Goal: Task Accomplishment & Management: Use online tool/utility

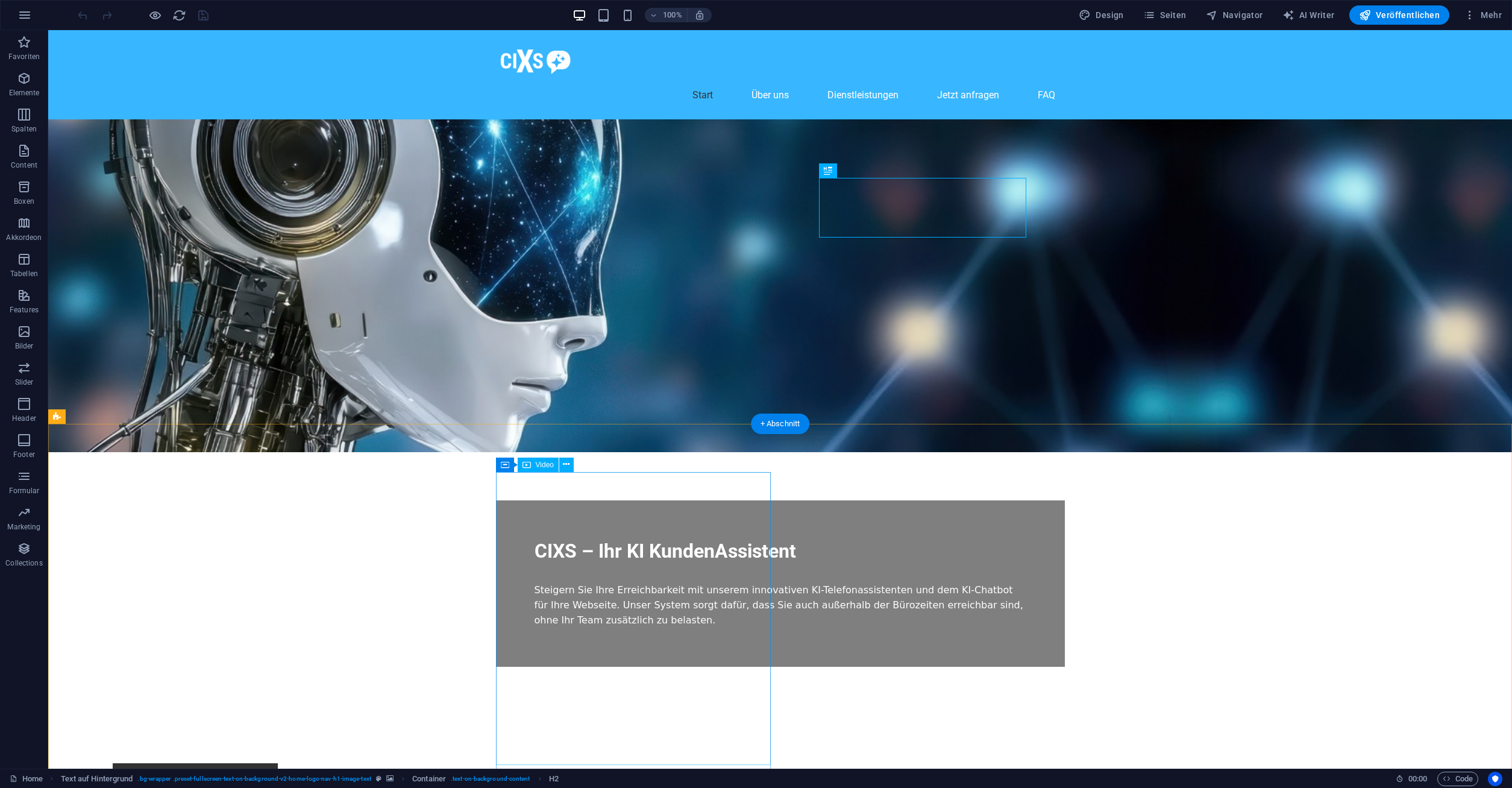
scroll to position [246, 0]
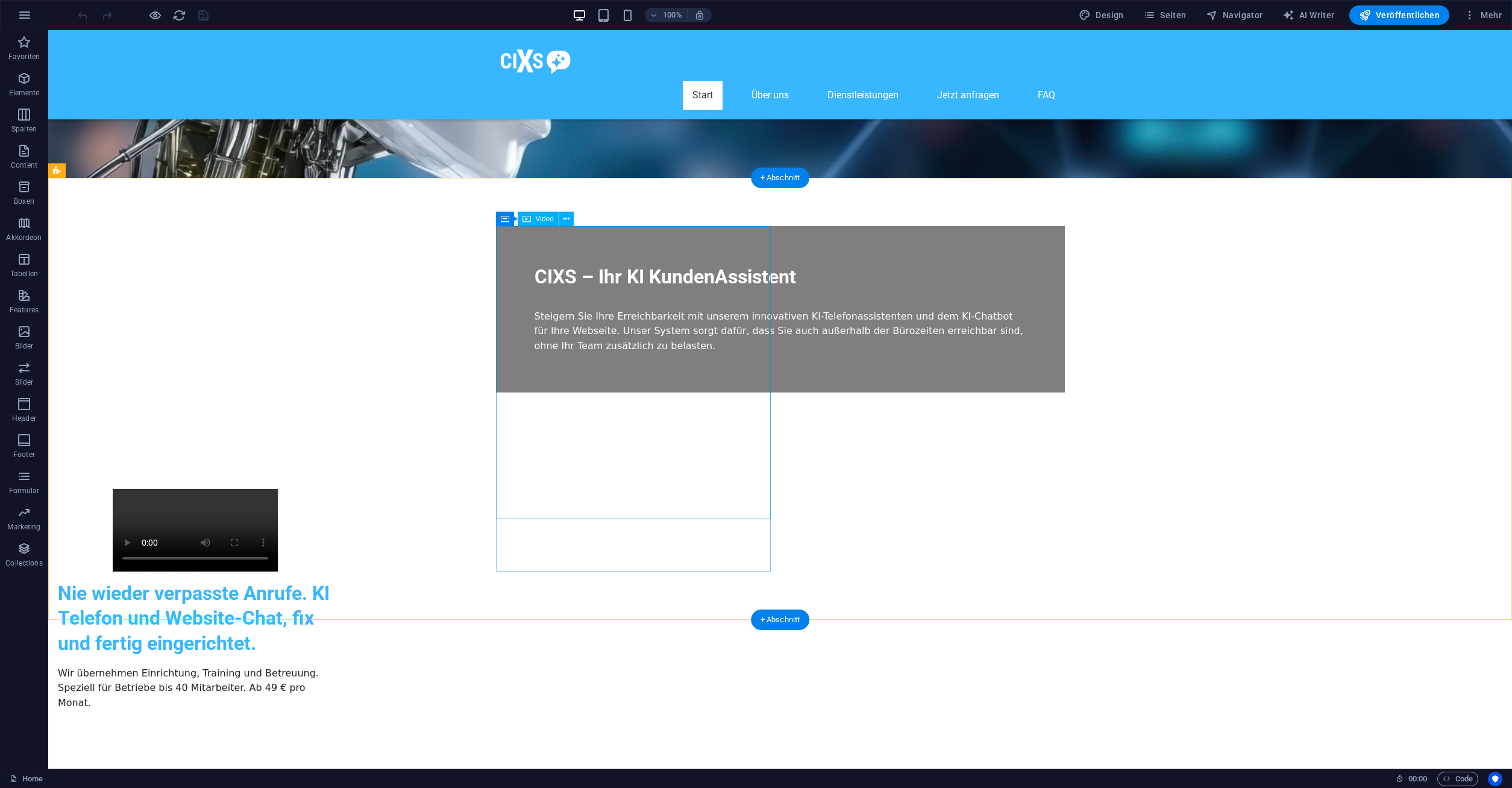
click at [333, 488] on figure at bounding box center [195, 530] width 275 height 83
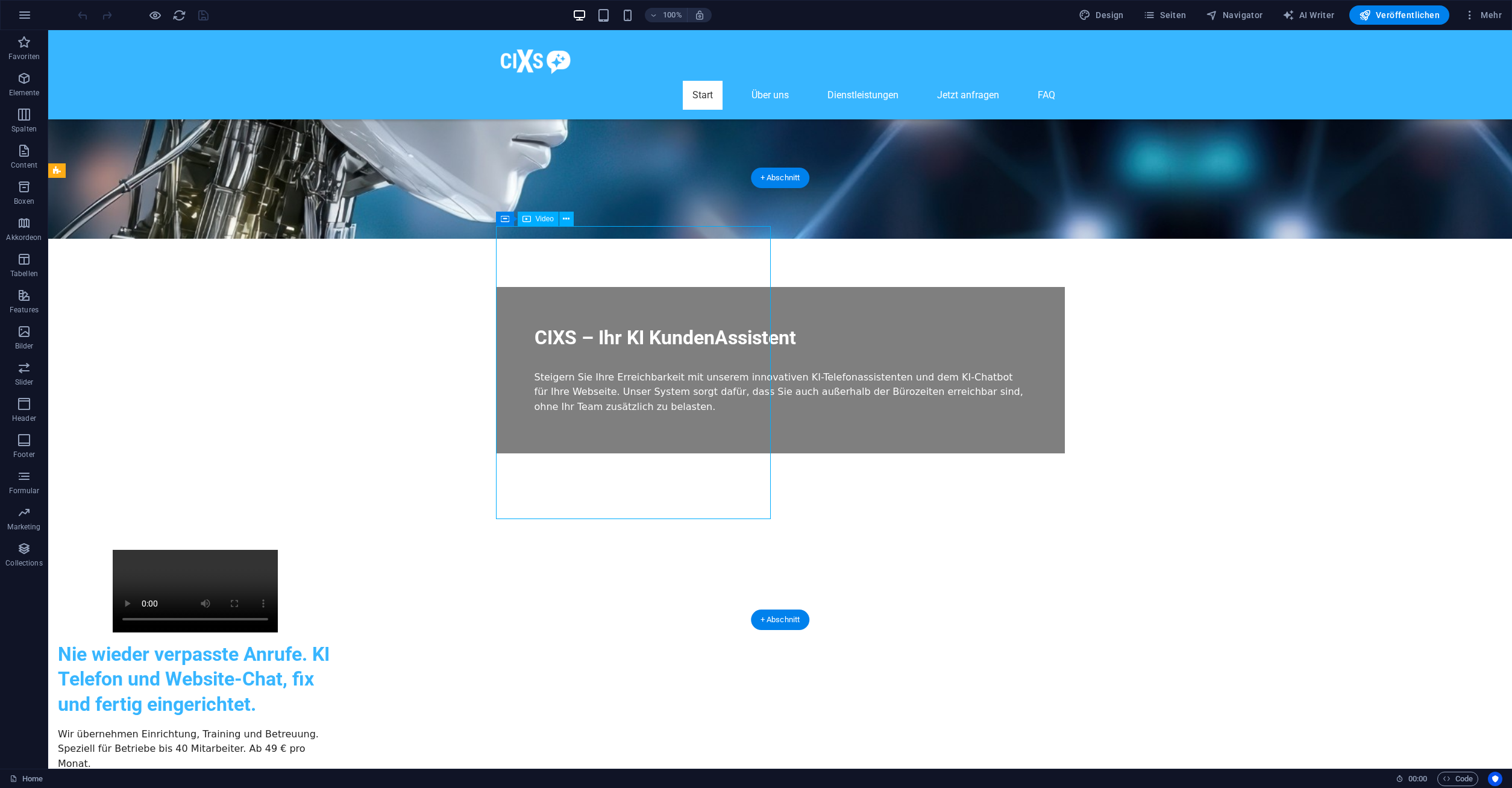
select select "%"
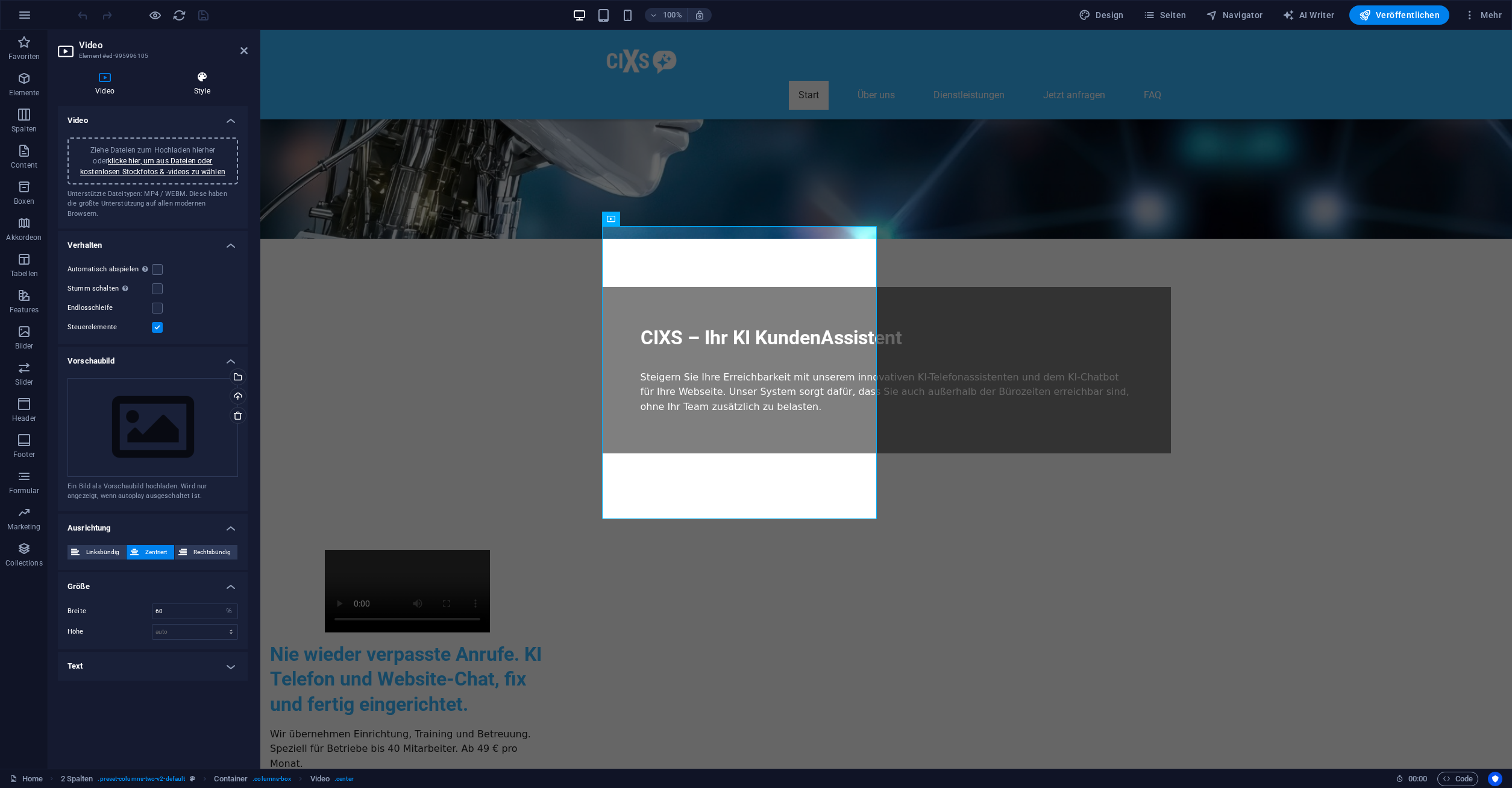
click at [199, 90] on h4 "Style" at bounding box center [201, 84] width 91 height 26
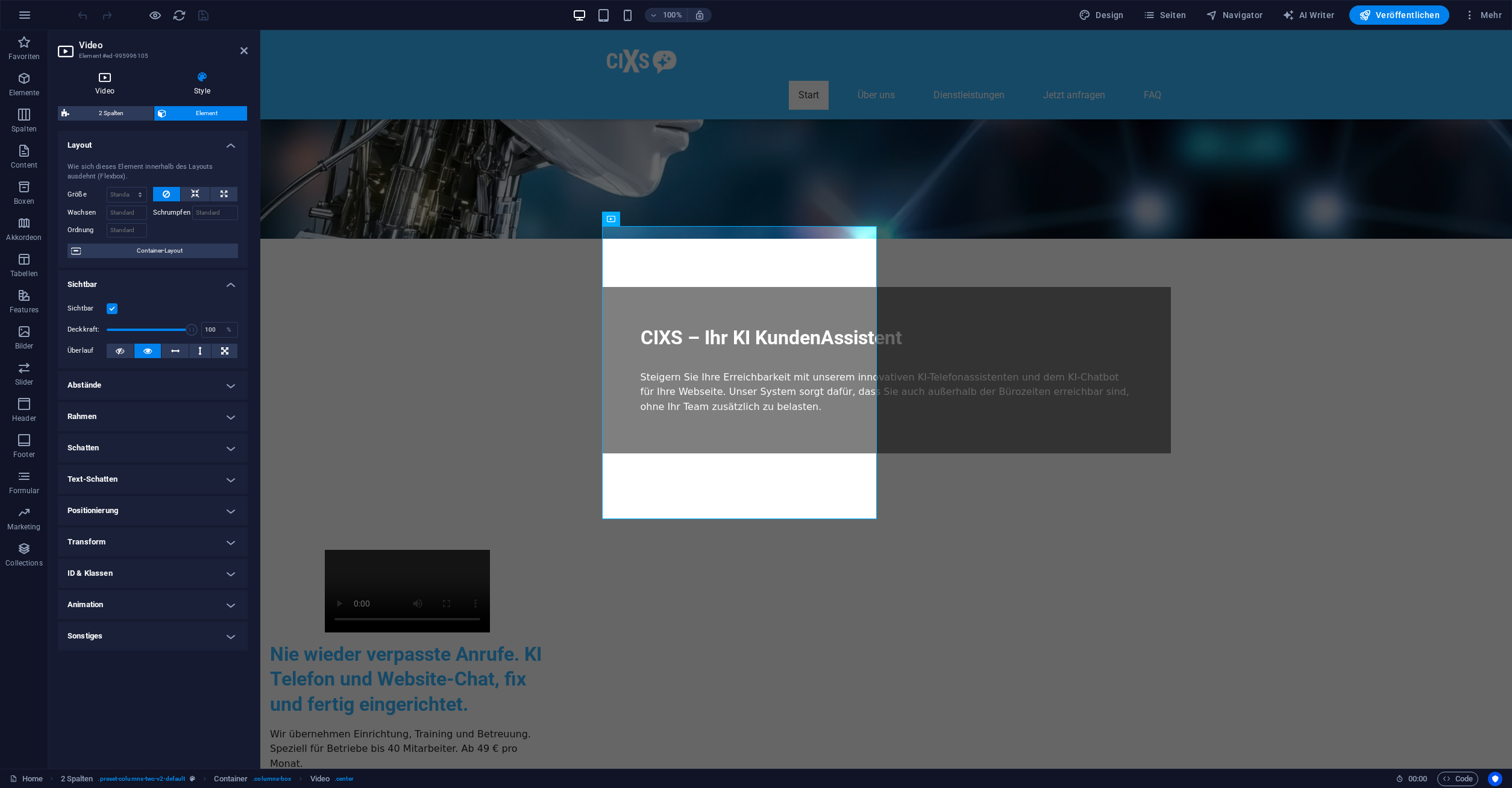
click at [104, 90] on h4 "Video" at bounding box center [107, 84] width 98 height 26
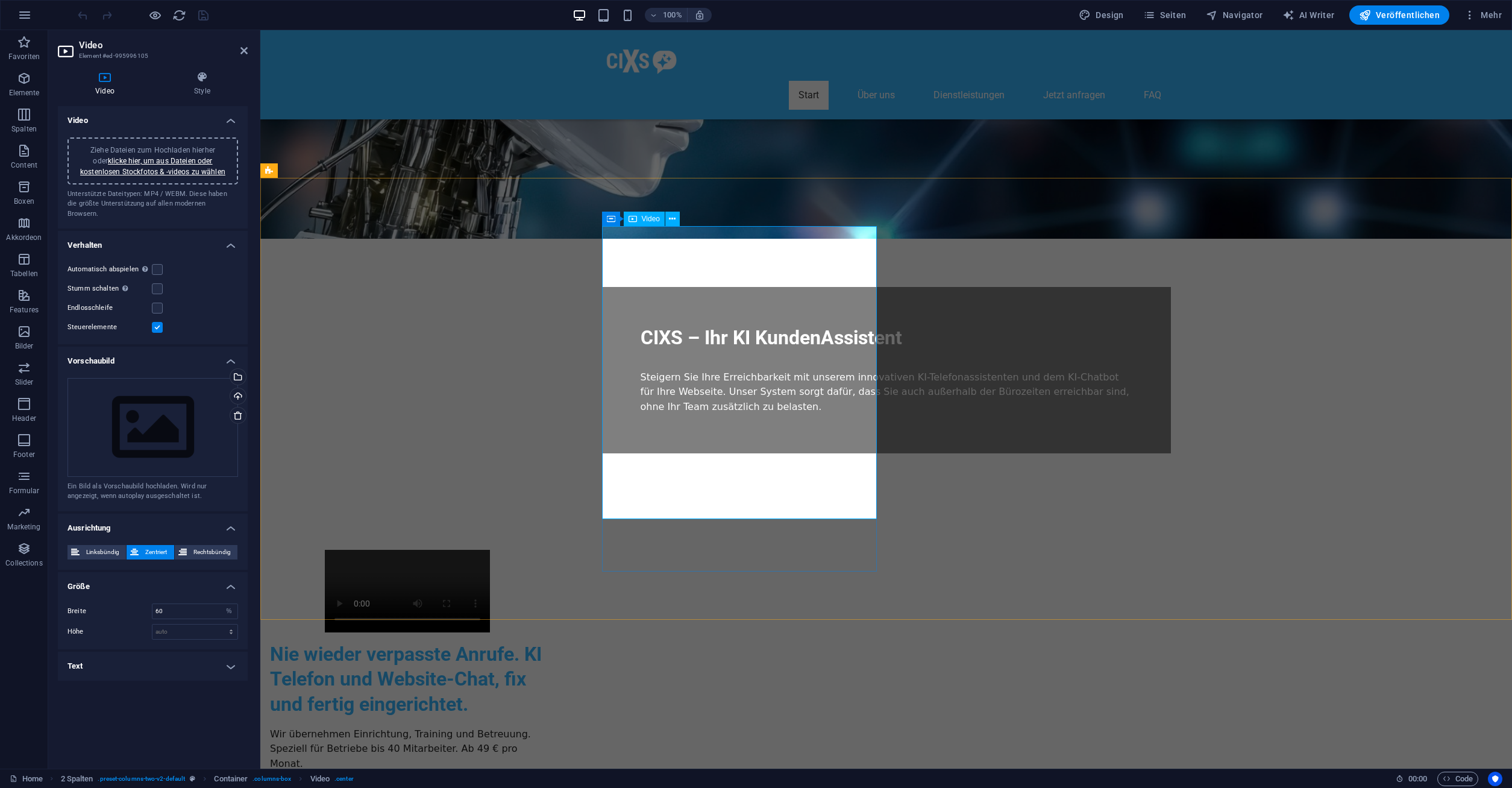
click at [544, 550] on figure at bounding box center [407, 591] width 275 height 83
click at [230, 233] on h4 "Verhalten" at bounding box center [153, 242] width 189 height 22
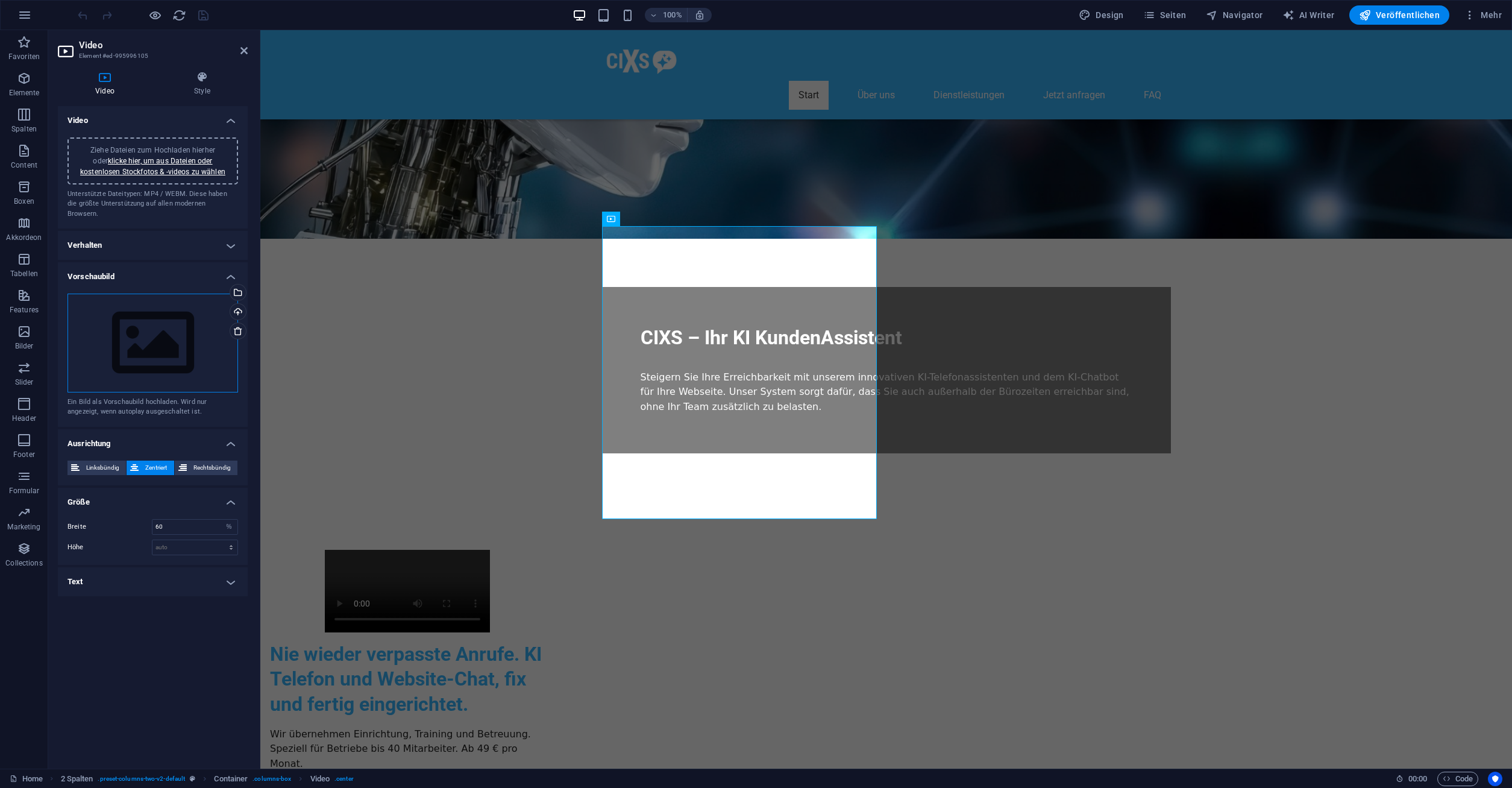
click at [164, 337] on div "Ziehe Dateien zum Hochladen hierher oder klicke hier, um aus Dateien oder koste…" at bounding box center [152, 342] width 170 height 98
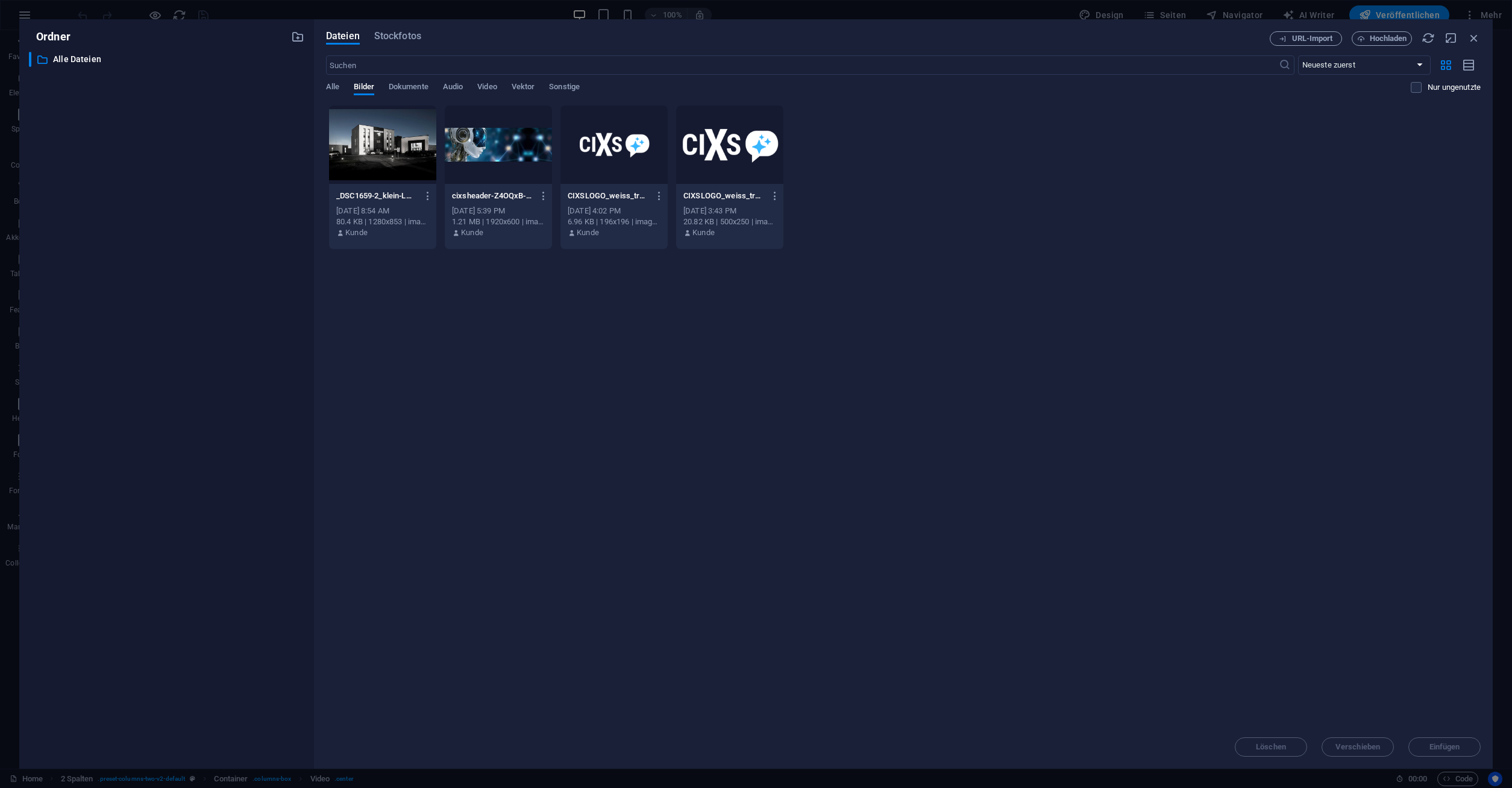
click at [164, 337] on div "​ Alle Dateien Alle Dateien" at bounding box center [166, 405] width 275 height 707
click at [497, 86] on span "Video" at bounding box center [487, 88] width 19 height 17
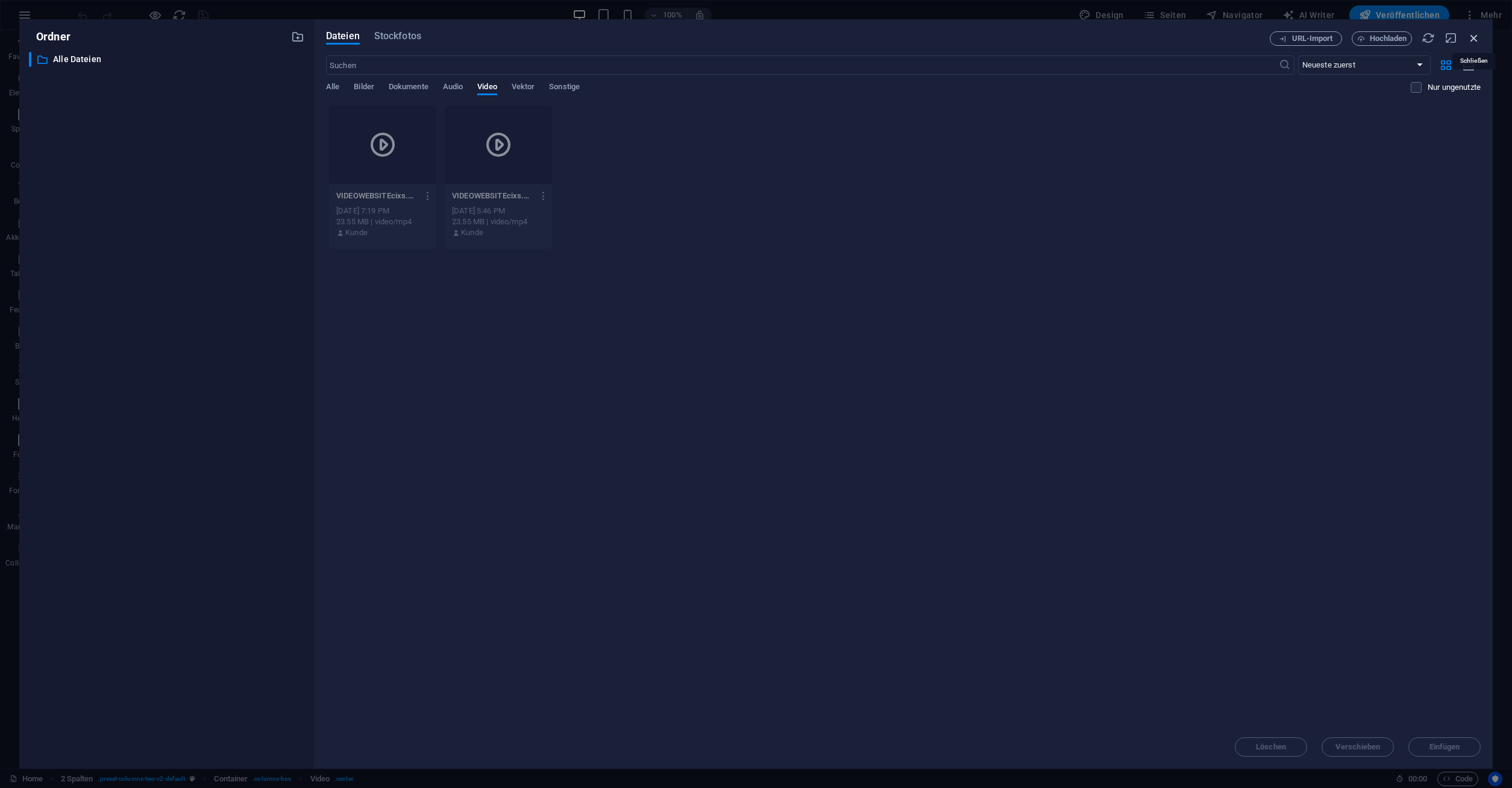
click at [1475, 36] on icon "button" at bounding box center [1474, 38] width 13 height 13
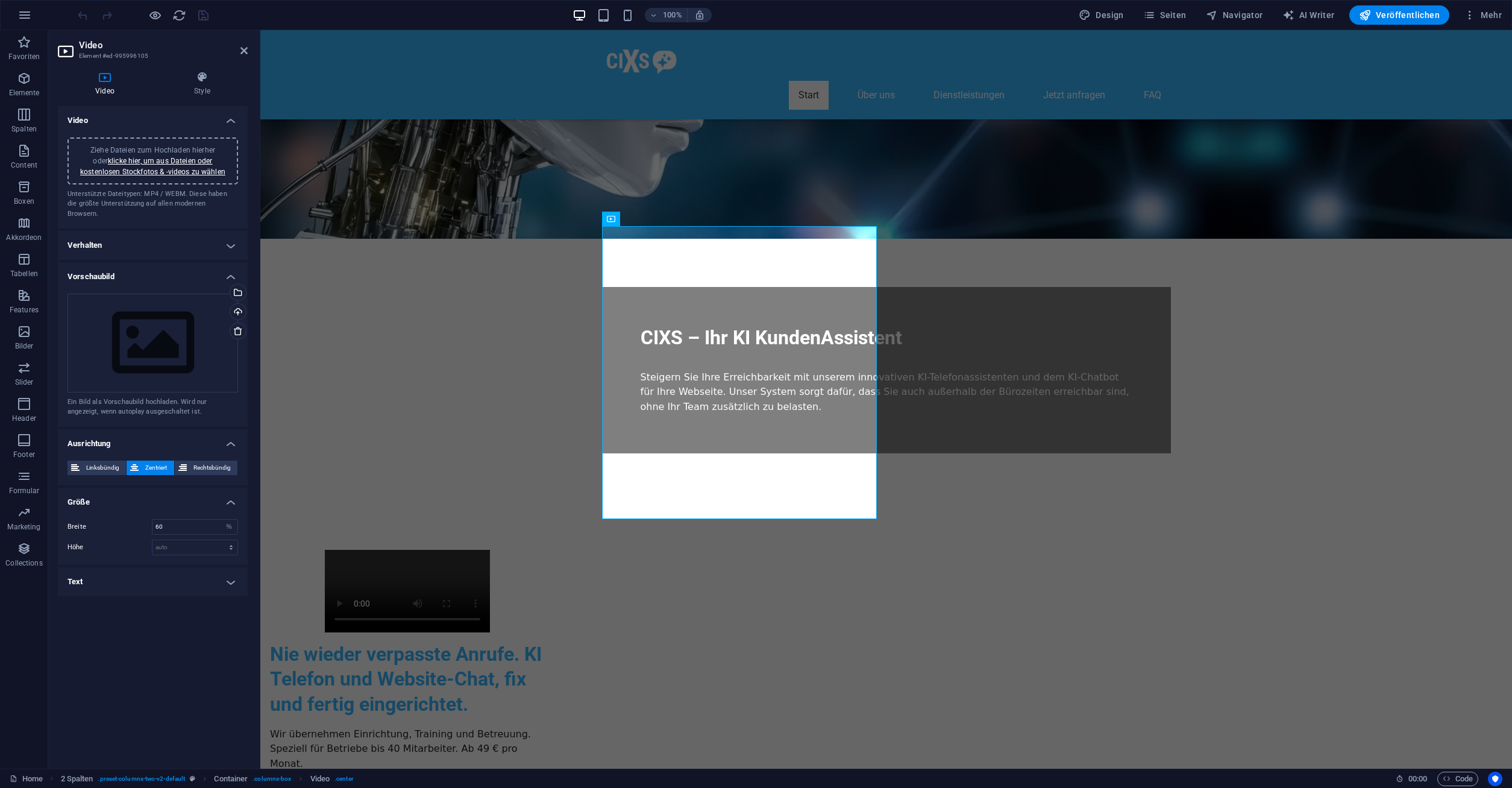
click at [133, 246] on h4 "Verhalten" at bounding box center [153, 245] width 189 height 29
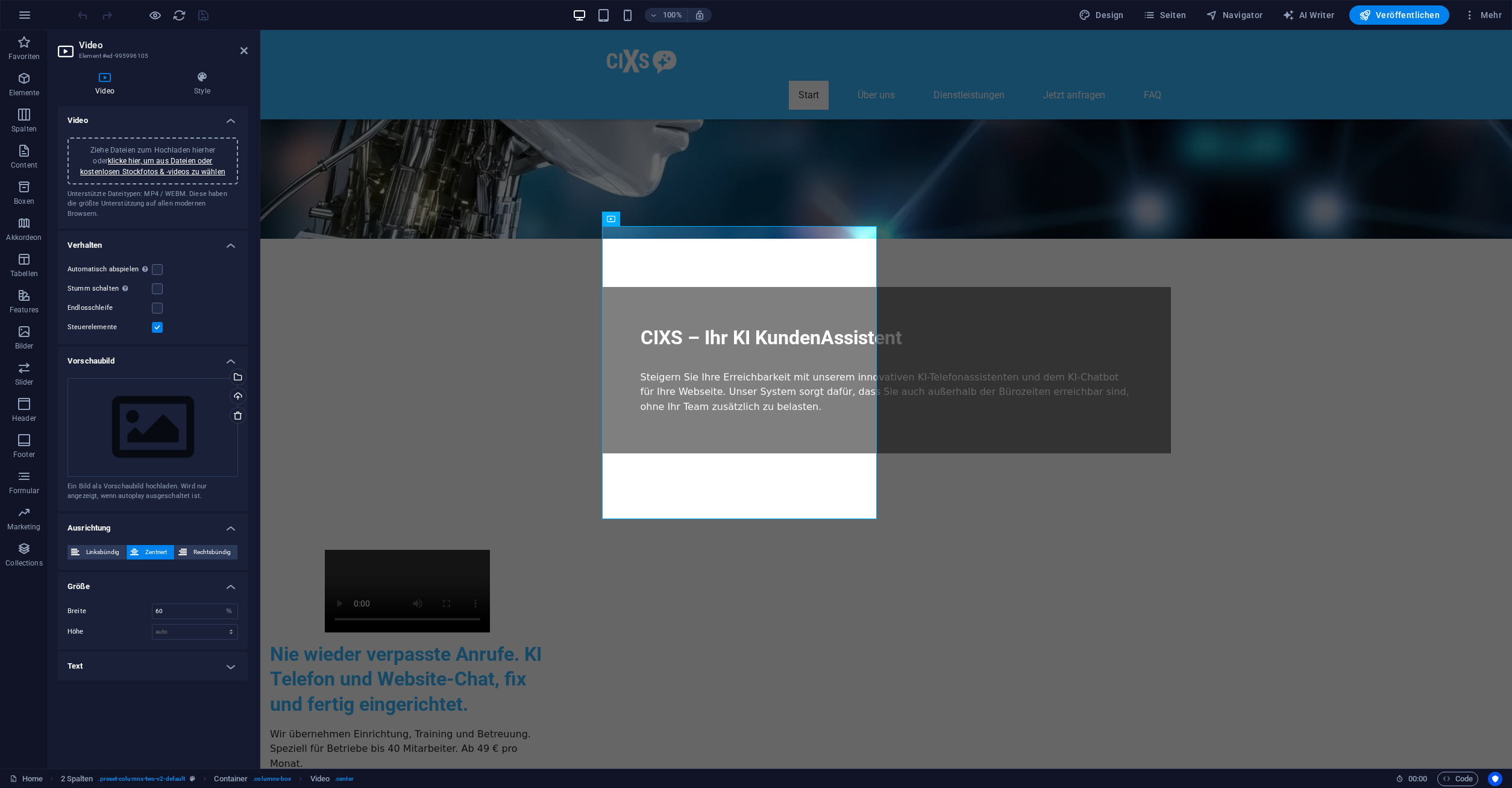
click at [133, 239] on h4 "Verhalten" at bounding box center [153, 242] width 189 height 22
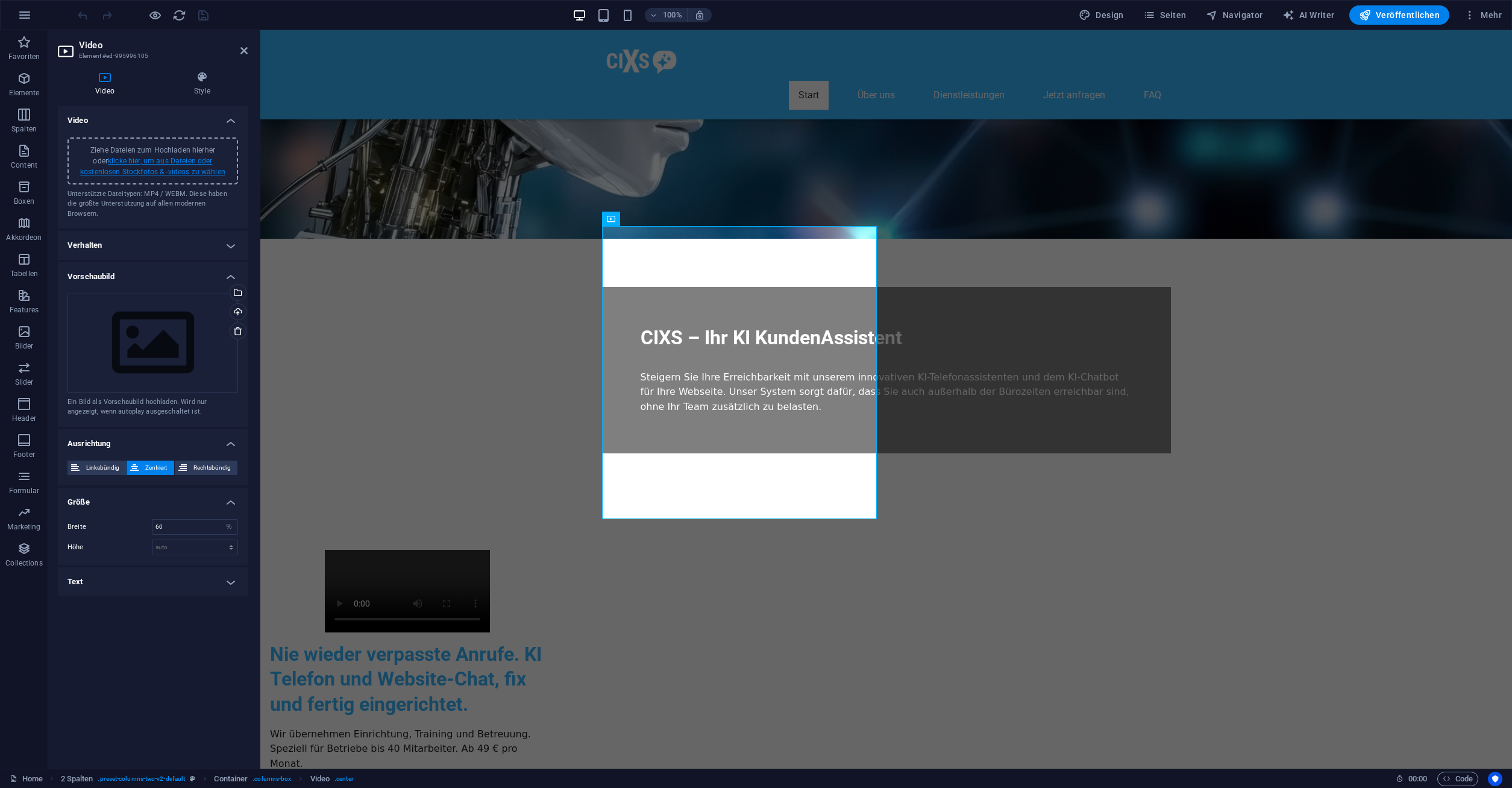
click at [170, 159] on link "klicke hier, um aus Dateien oder kostenlosen Stockfotos & -videos zu wählen" at bounding box center [153, 166] width 145 height 19
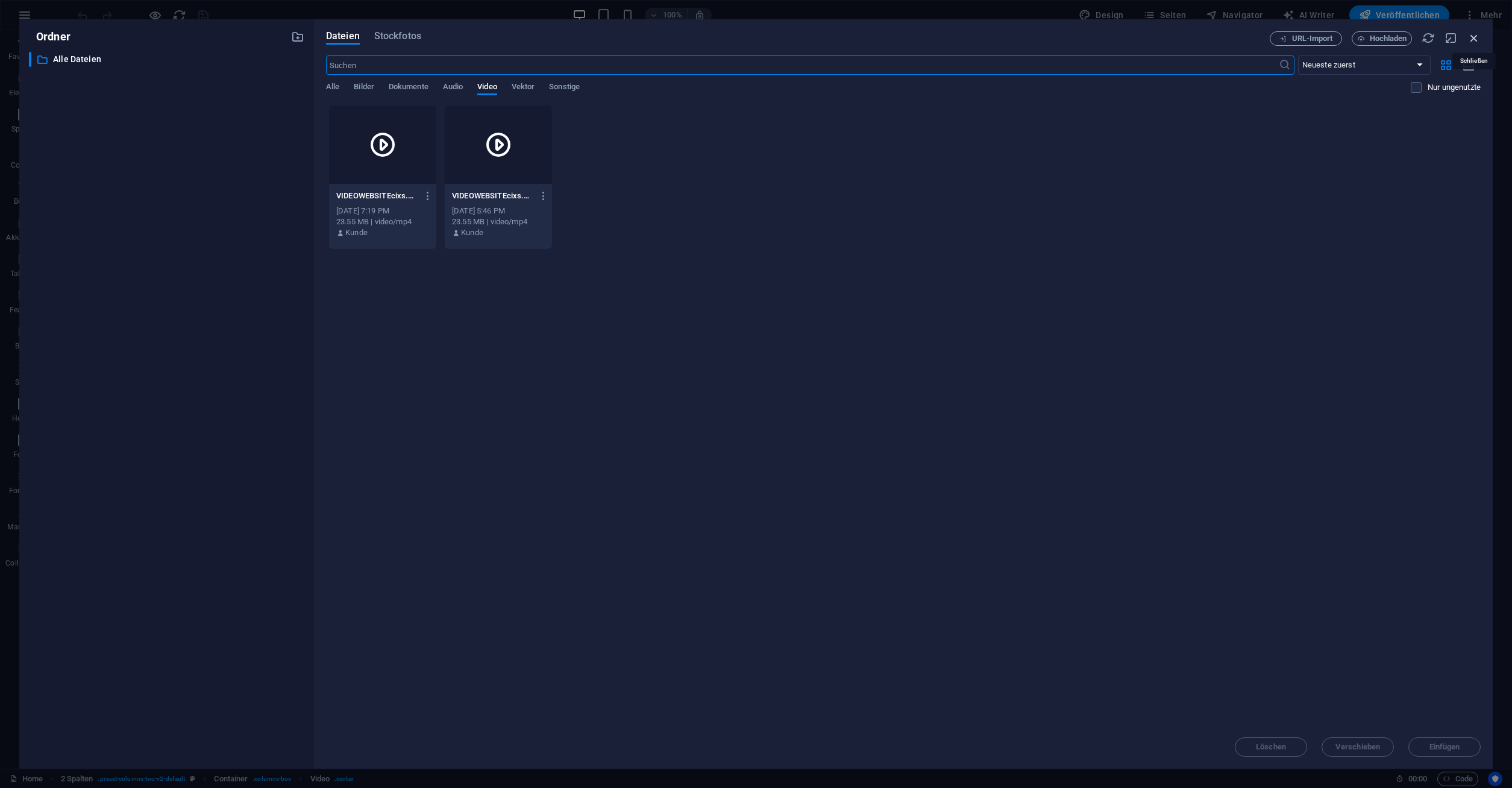
click at [1477, 40] on icon "button" at bounding box center [1474, 38] width 13 height 13
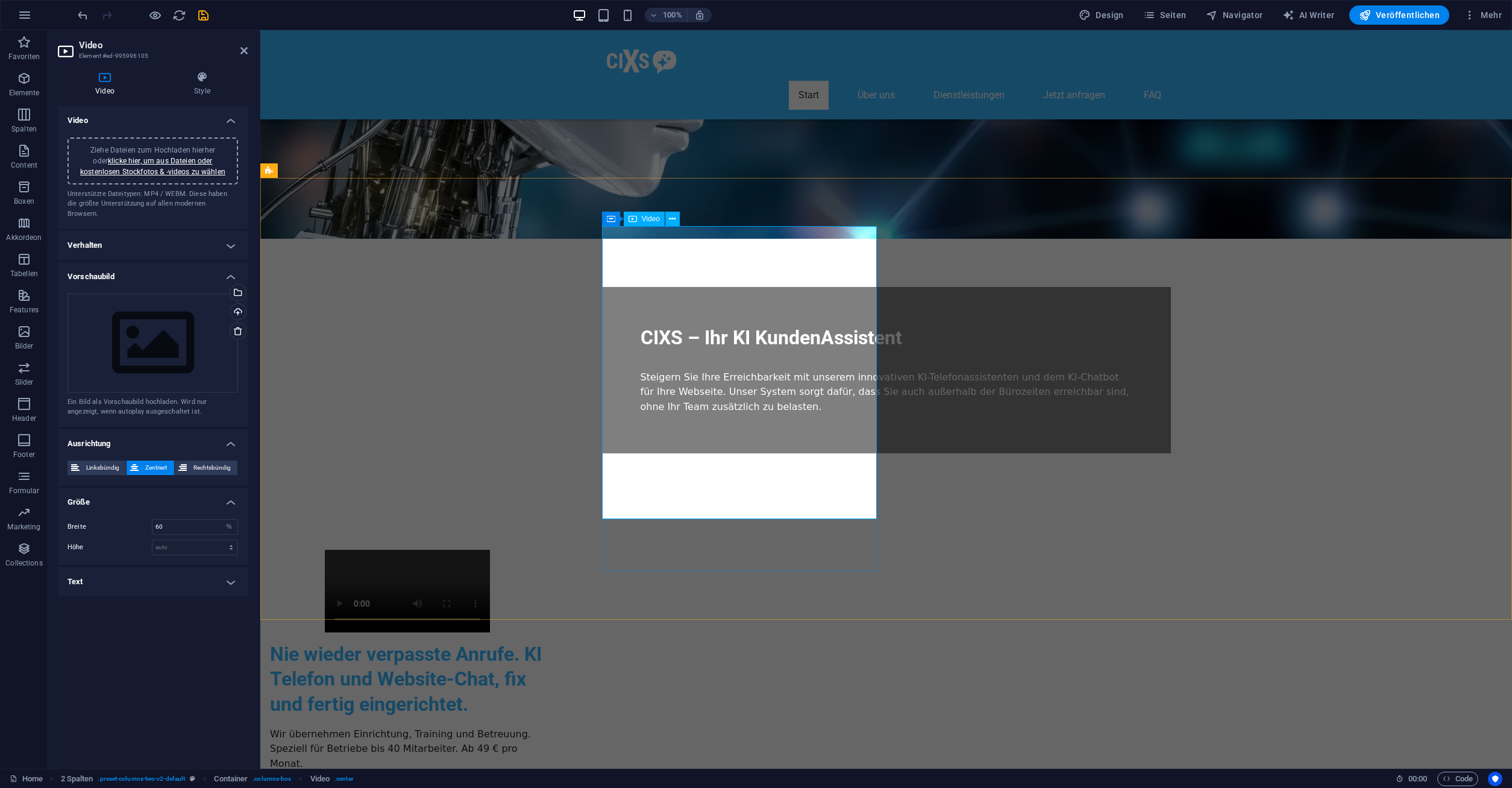
click at [544, 550] on figure at bounding box center [407, 591] width 275 height 83
click at [160, 13] on icon "button" at bounding box center [155, 15] width 14 height 14
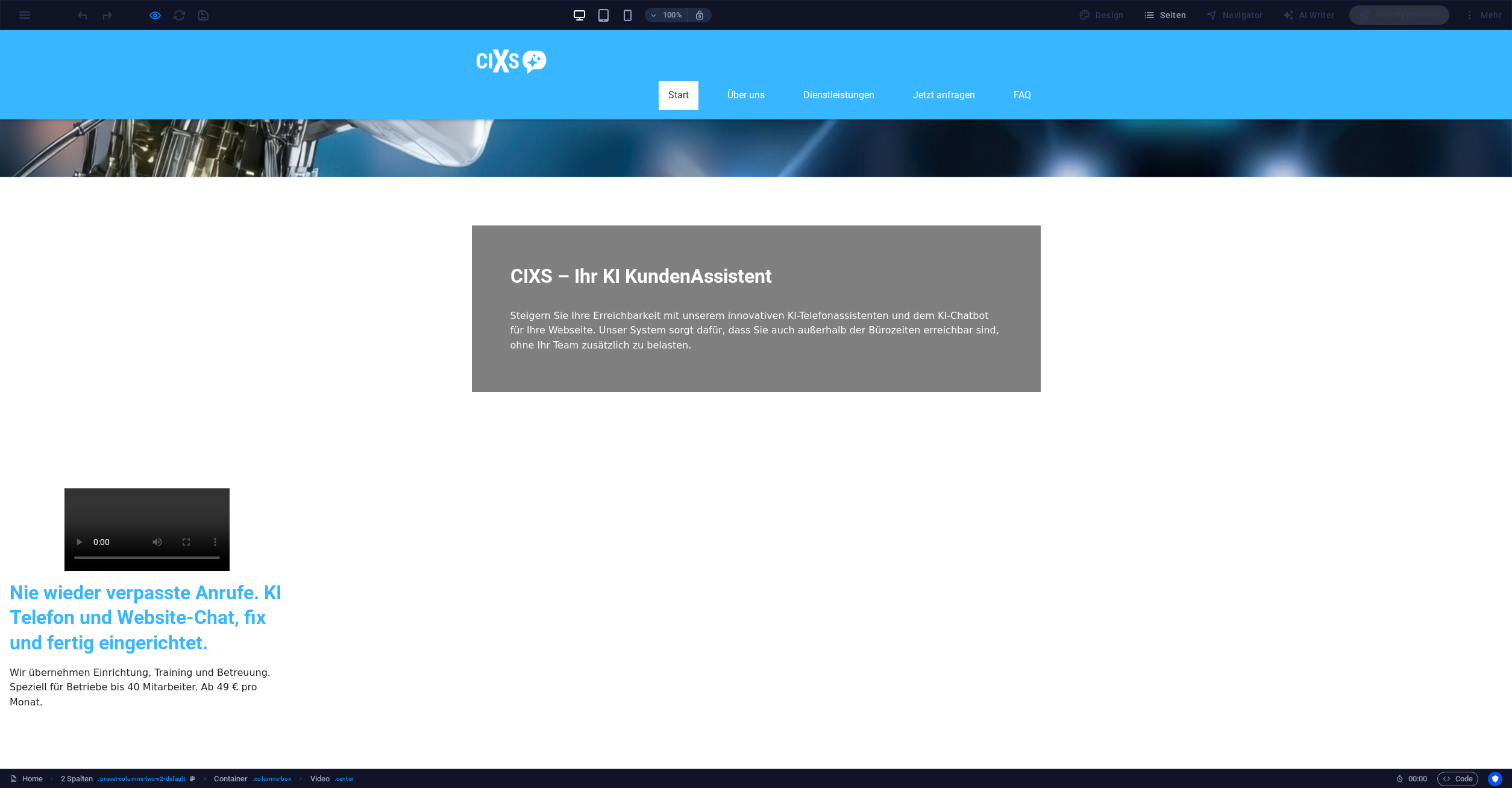
scroll to position [62, 0]
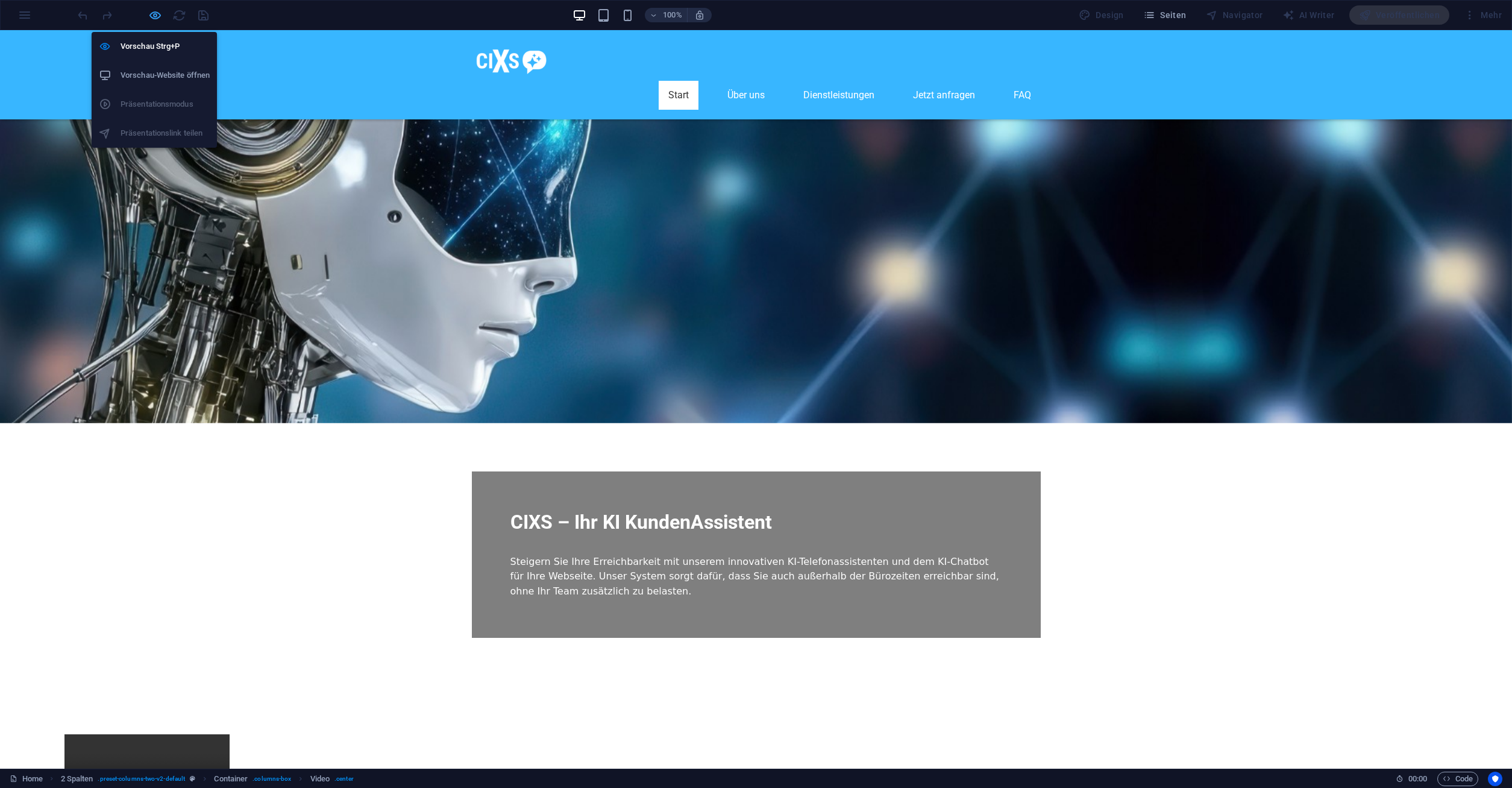
click at [157, 13] on icon "button" at bounding box center [155, 15] width 14 height 14
select select "%"
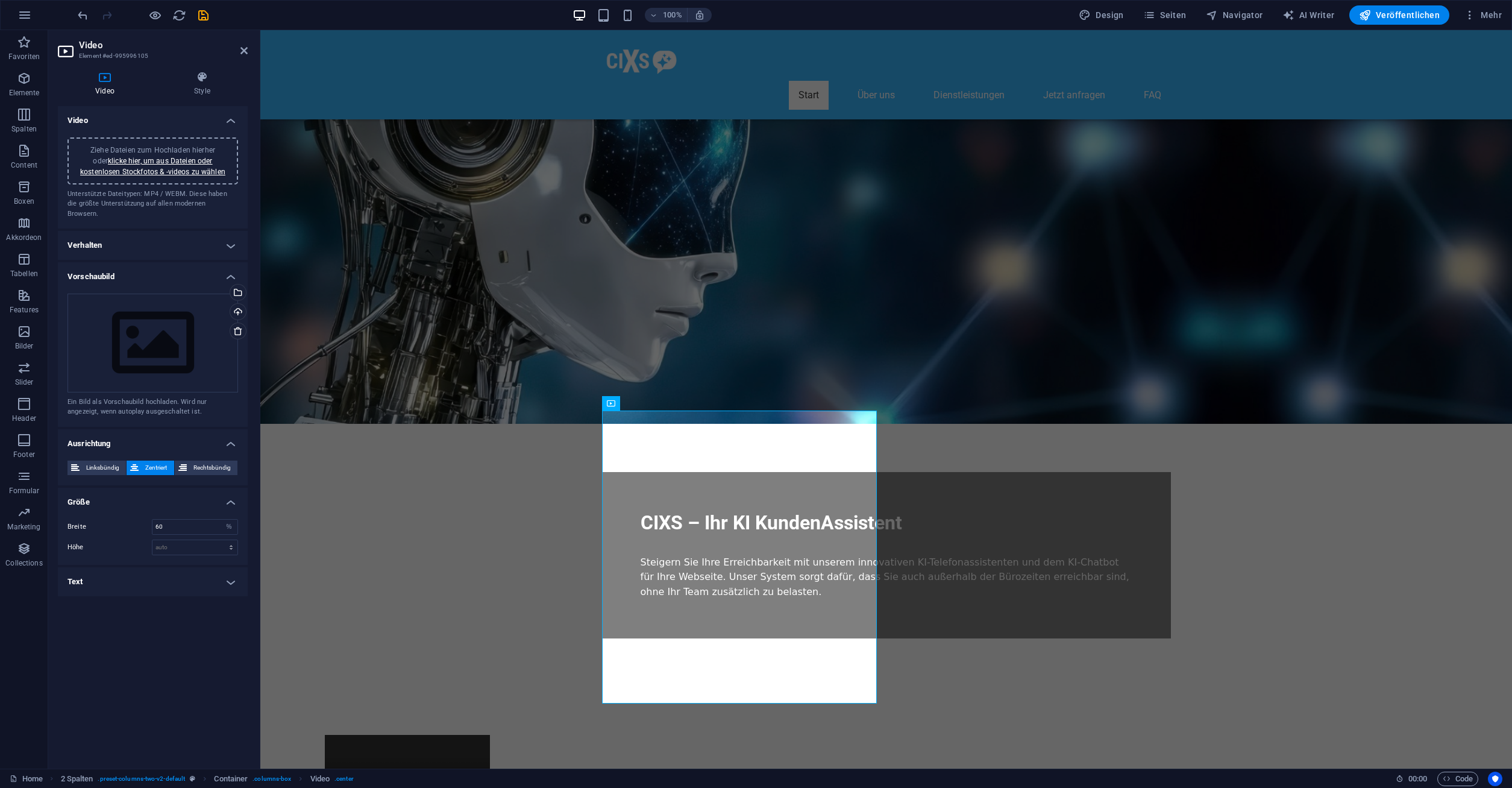
scroll to position [0, 0]
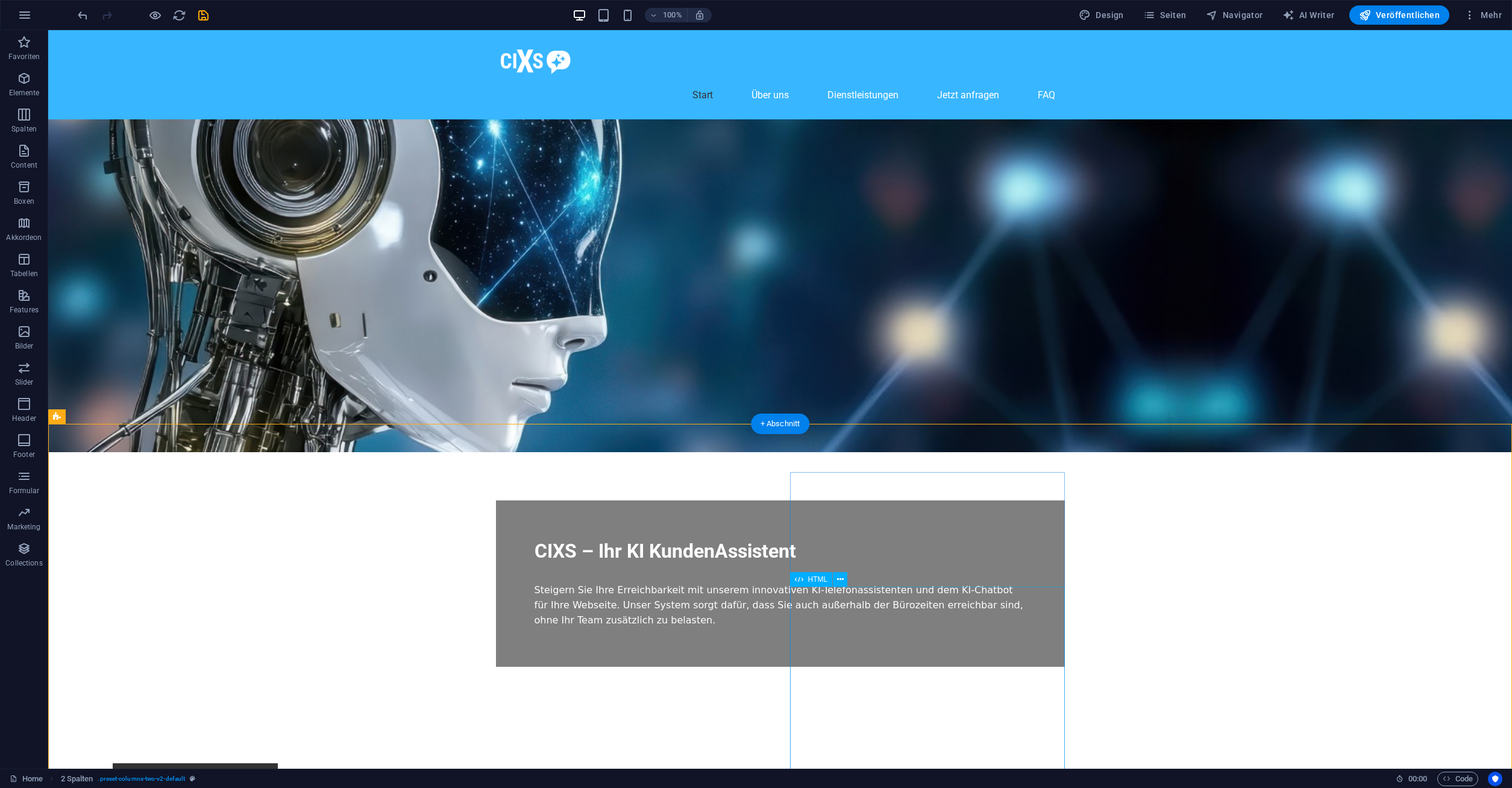
scroll to position [307, 0]
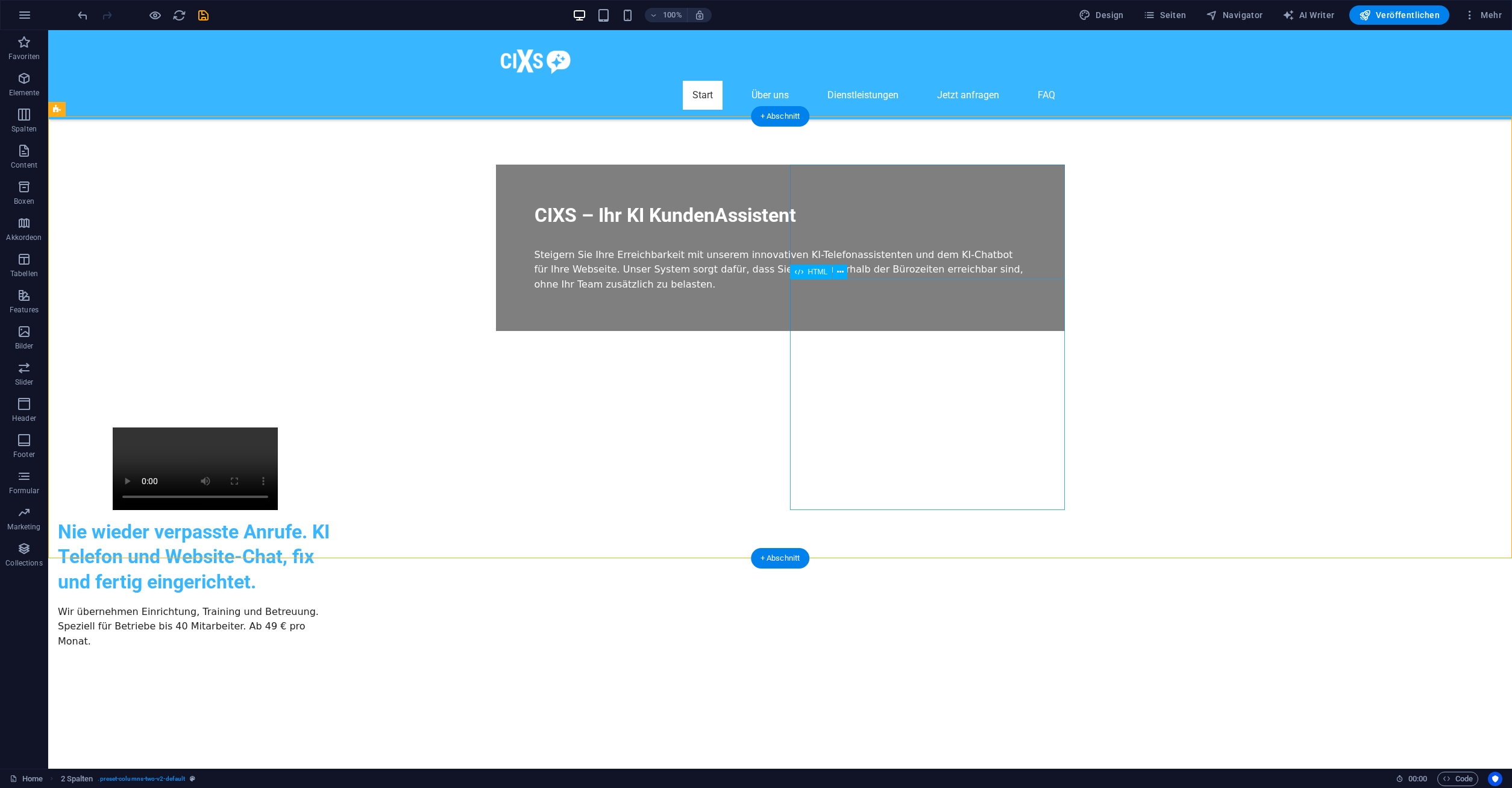
click at [333, 649] on div at bounding box center [195, 764] width 275 height 230
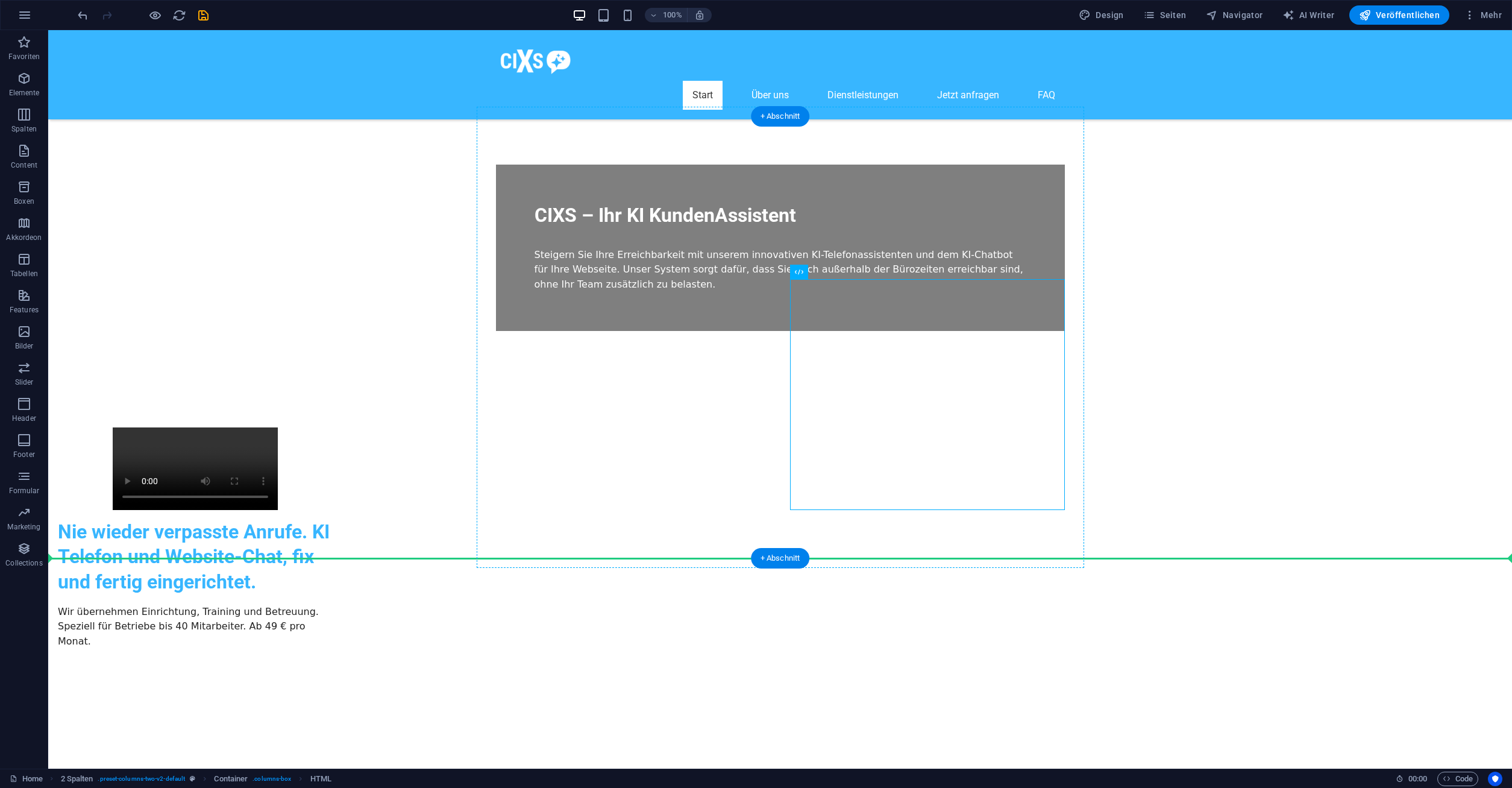
drag, startPoint x: 861, startPoint y: 303, endPoint x: 653, endPoint y: 499, distance: 285.8
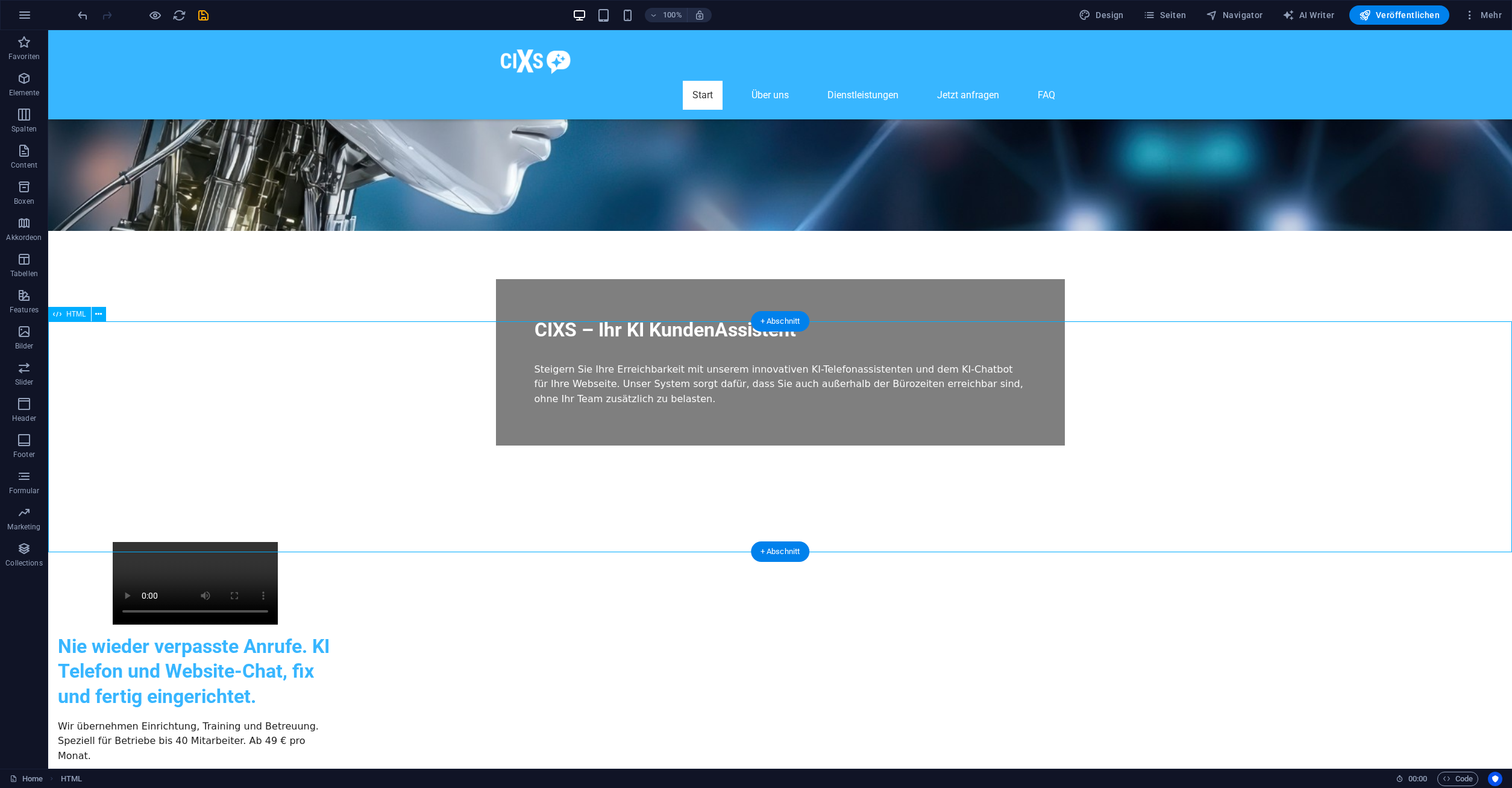
scroll to position [246, 0]
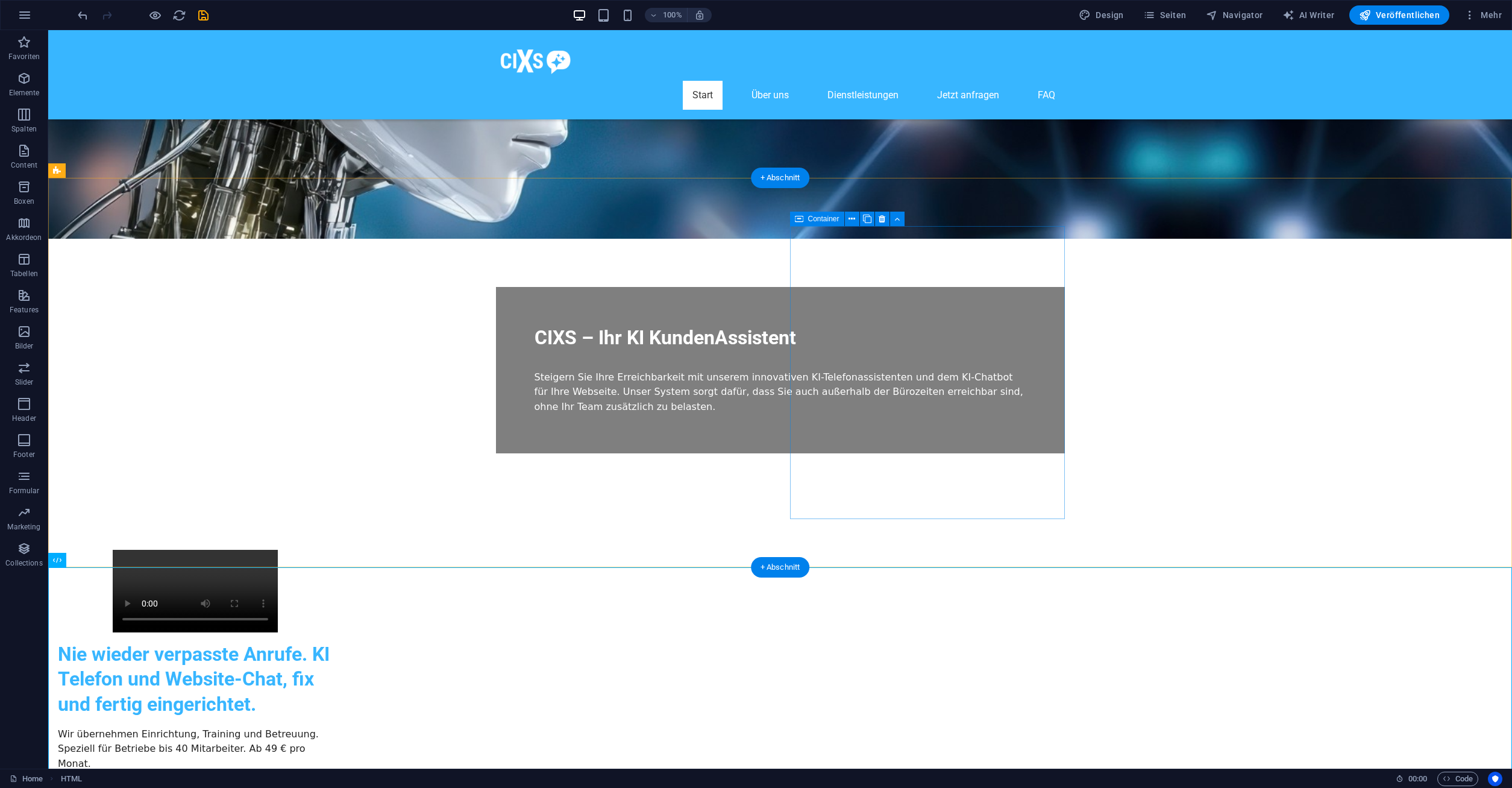
click at [333, 642] on div "Nie wieder verpasste Anrufe. KI Telefon und Website-Chat, fix und fertig einger…" at bounding box center [195, 706] width 275 height 130
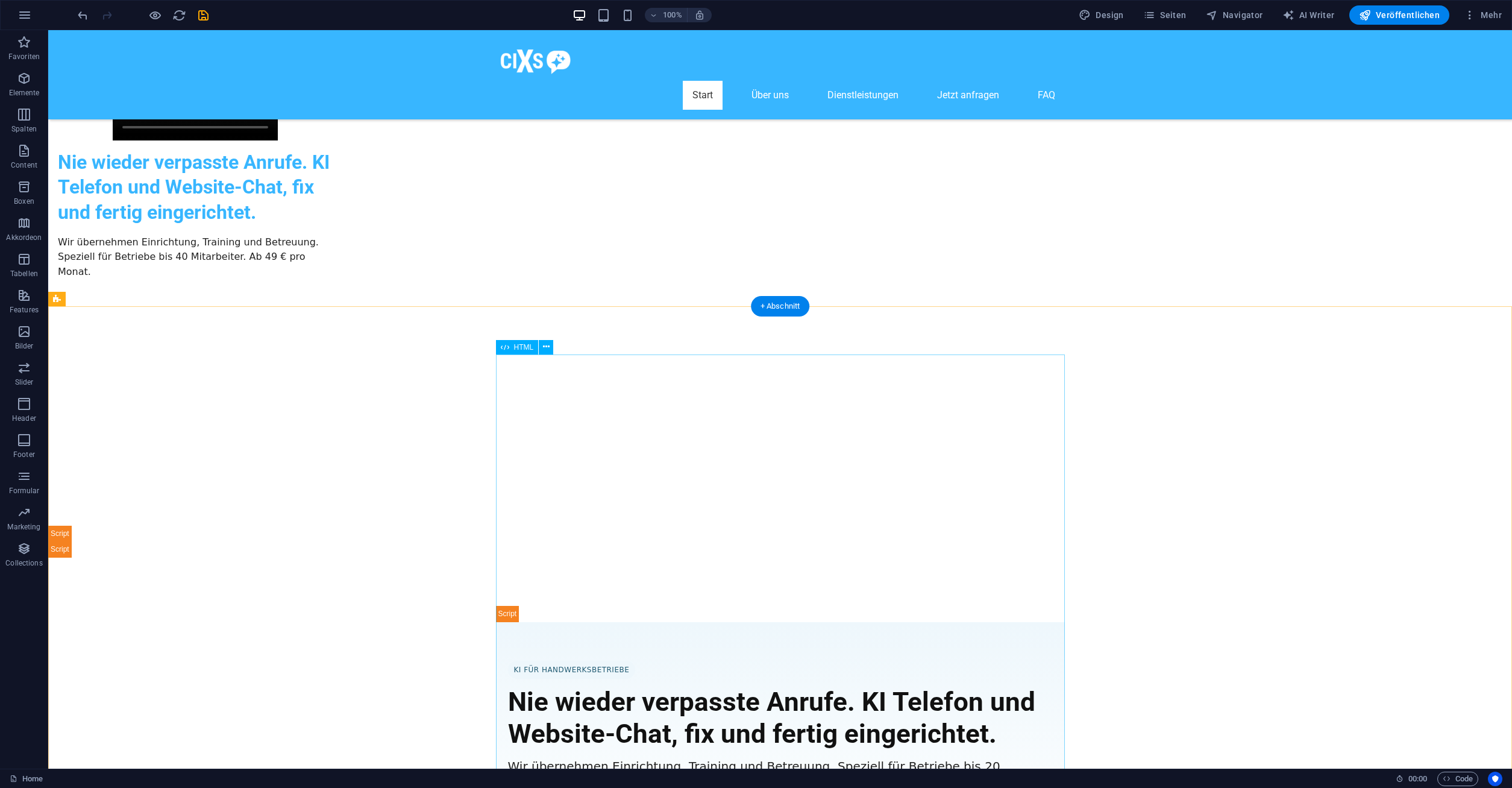
scroll to position [984, 0]
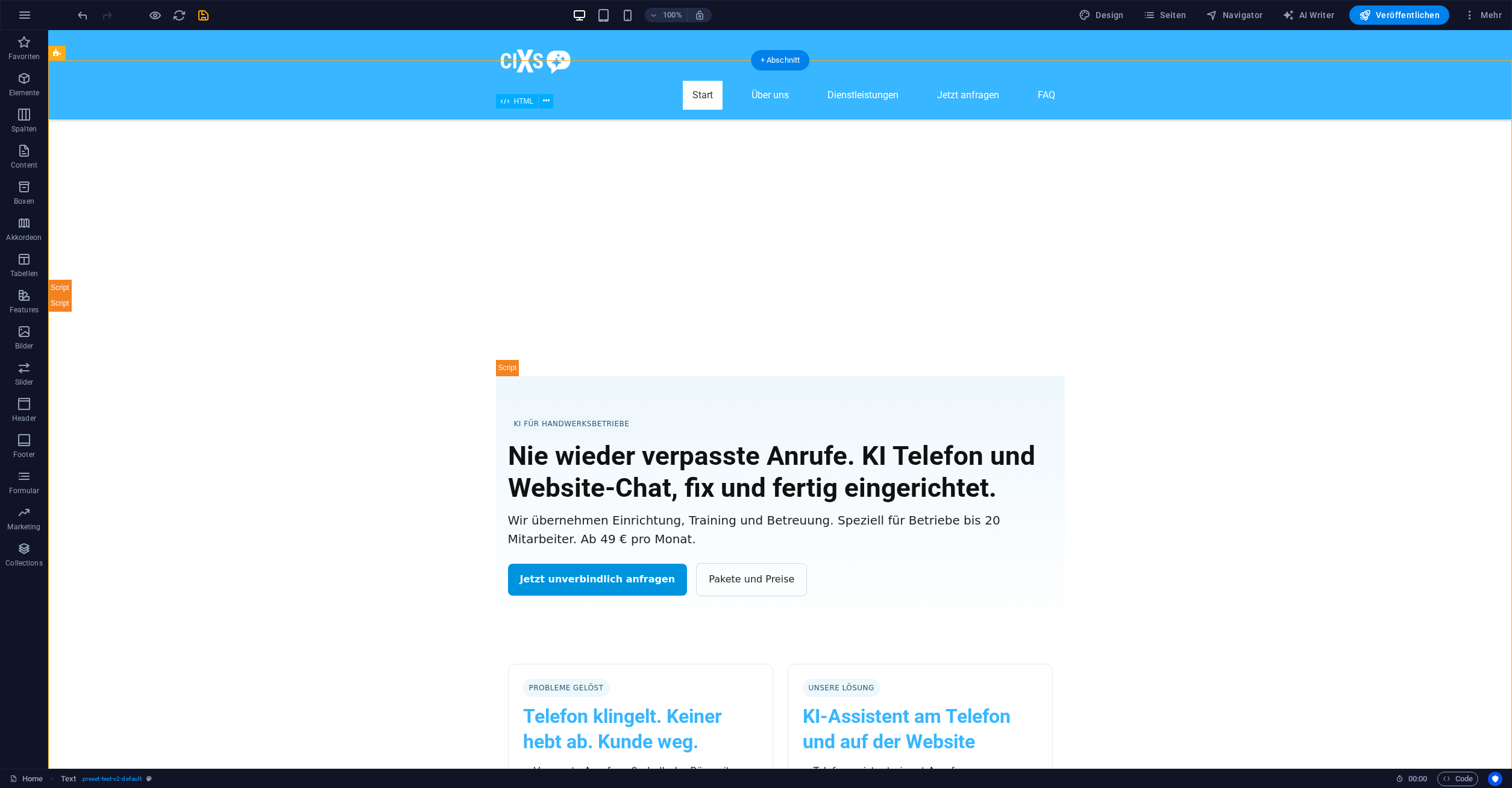
drag, startPoint x: 528, startPoint y: 520, endPoint x: 595, endPoint y: 565, distance: 80.7
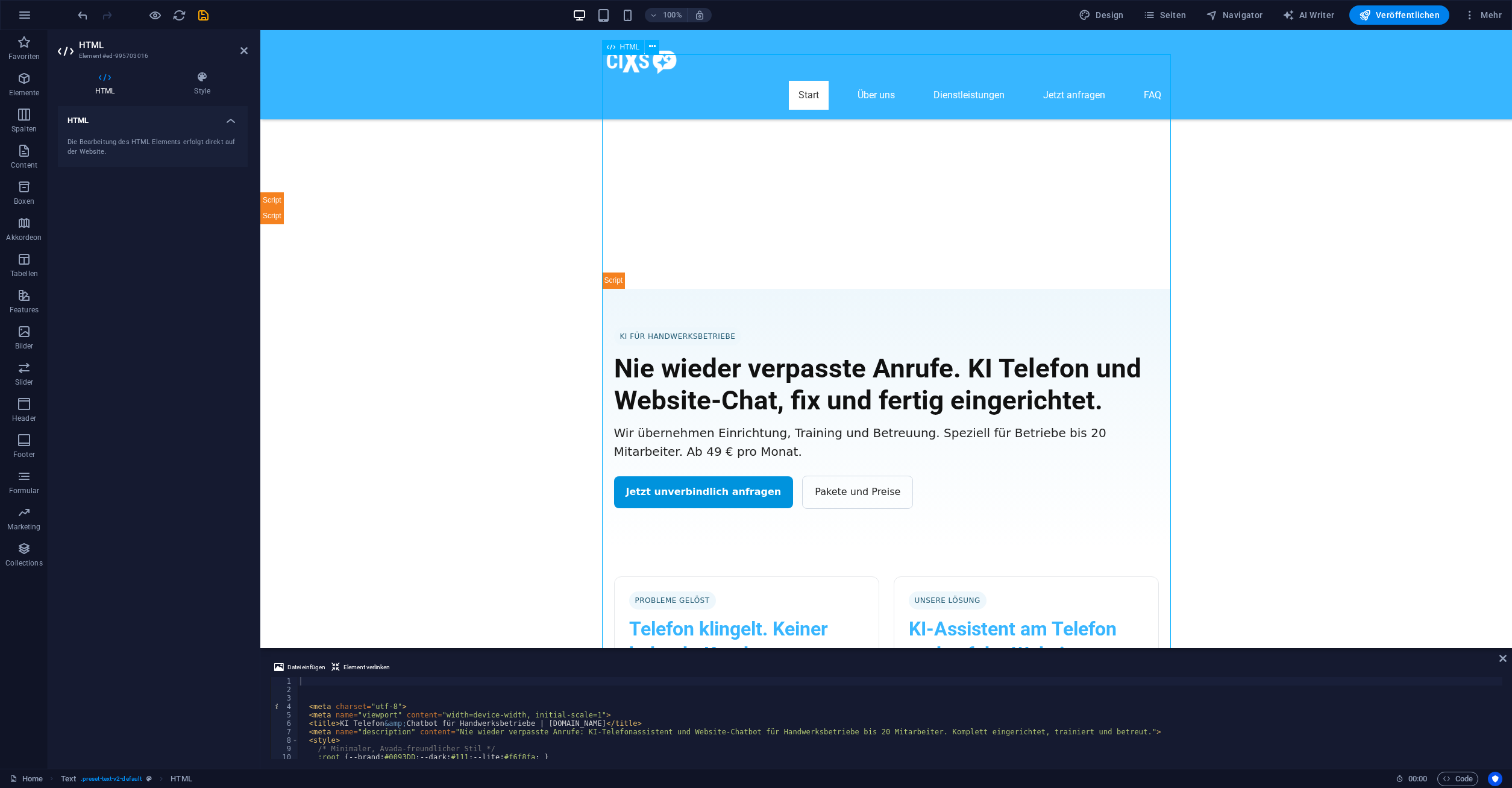
drag, startPoint x: 772, startPoint y: 586, endPoint x: 688, endPoint y: 580, distance: 84.2
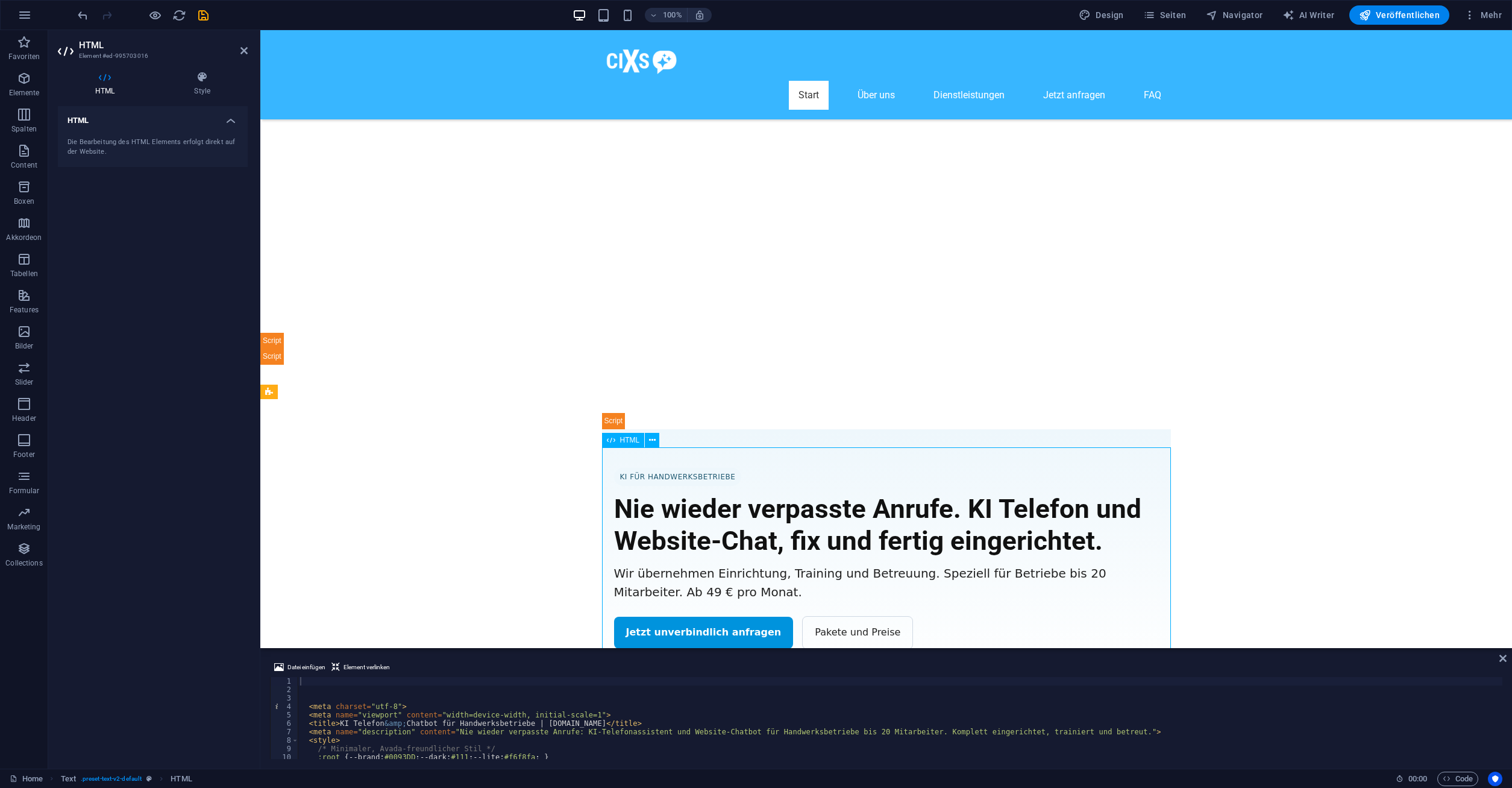
scroll to position [1012, 0]
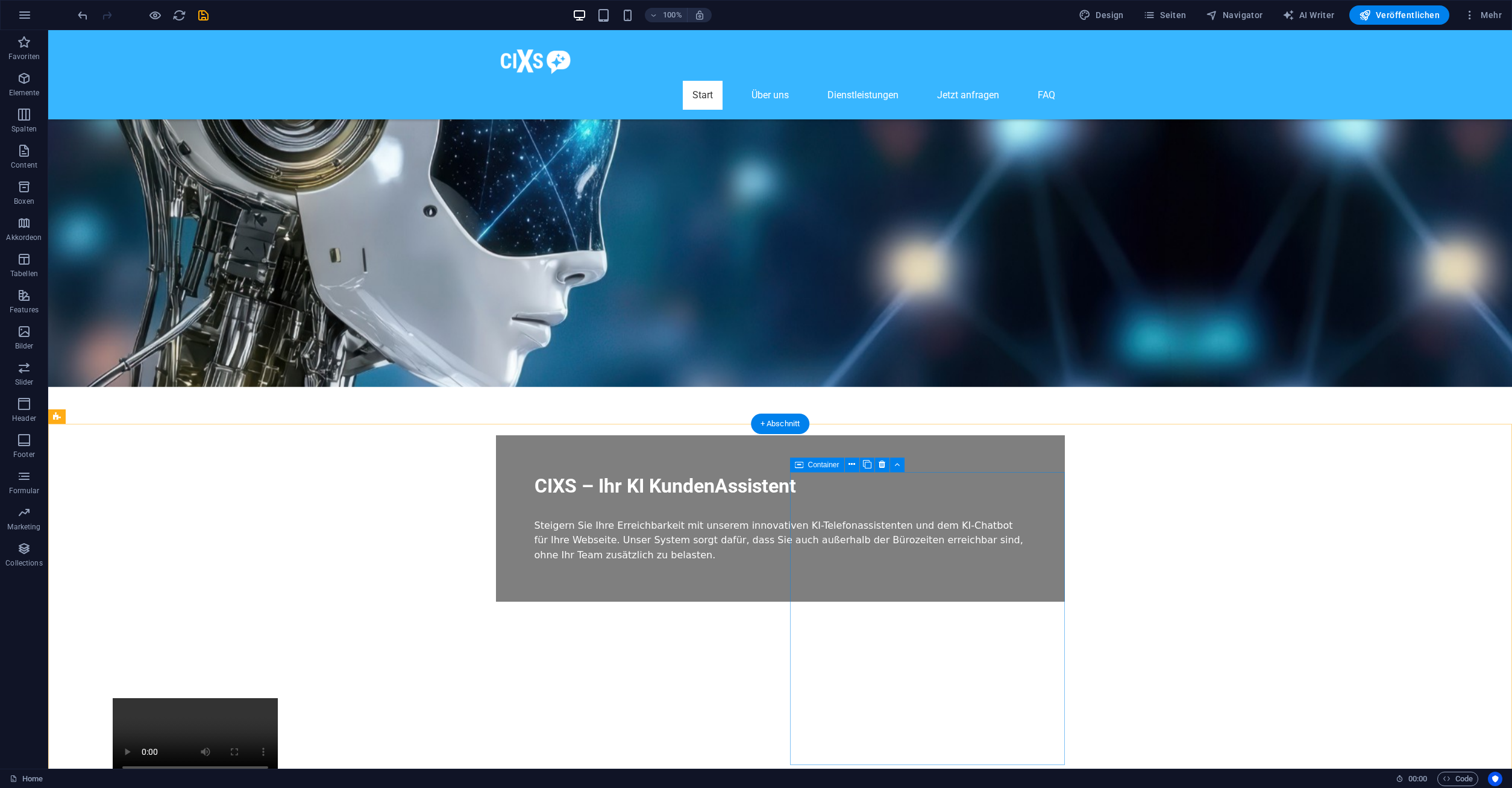
scroll to position [62, 0]
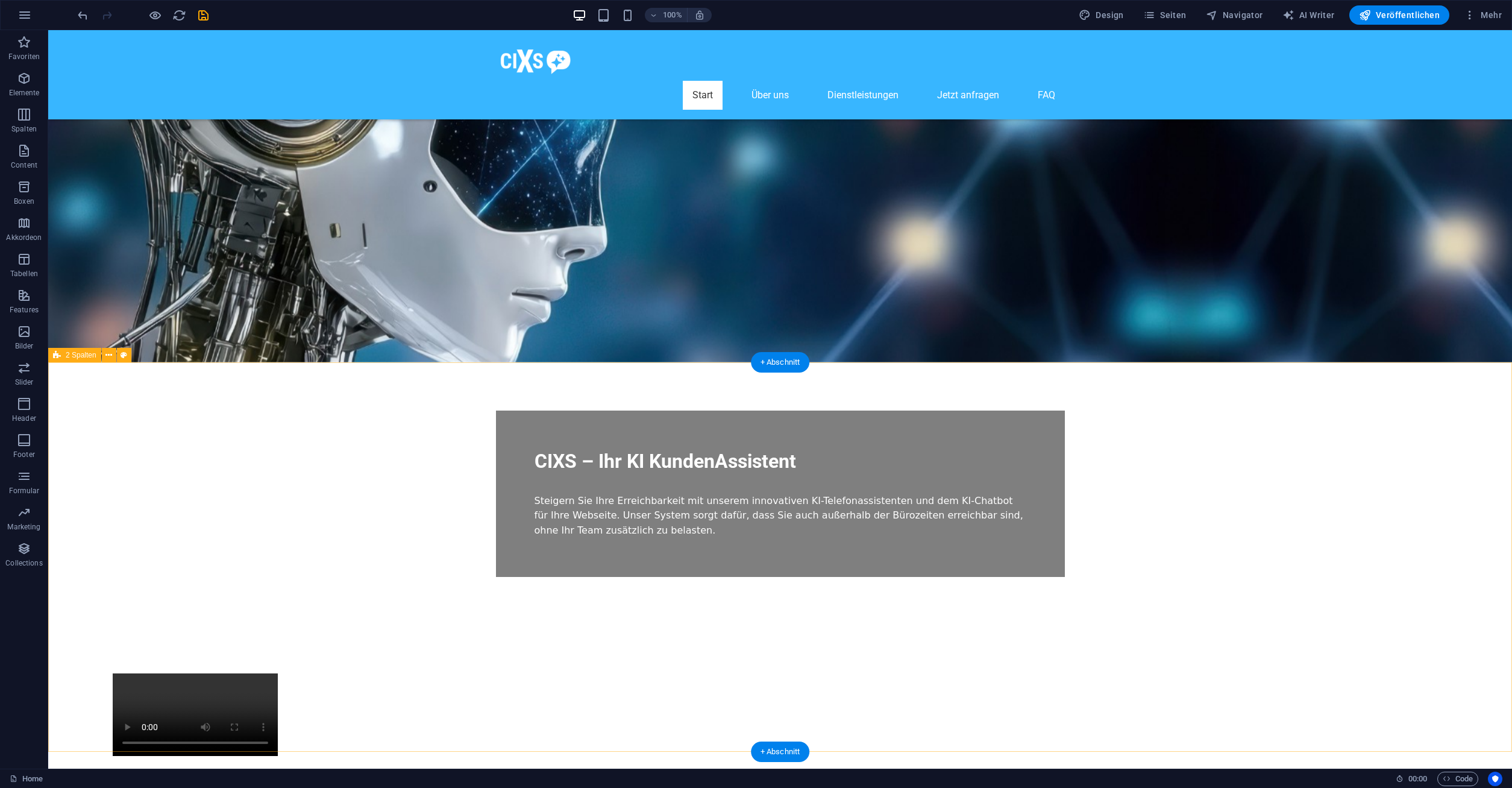
click at [1190, 625] on div "Nie wieder verpasste Anrufe. KI Telefon und Website-Chat, fix und fertig einger…" at bounding box center [780, 784] width 1464 height 318
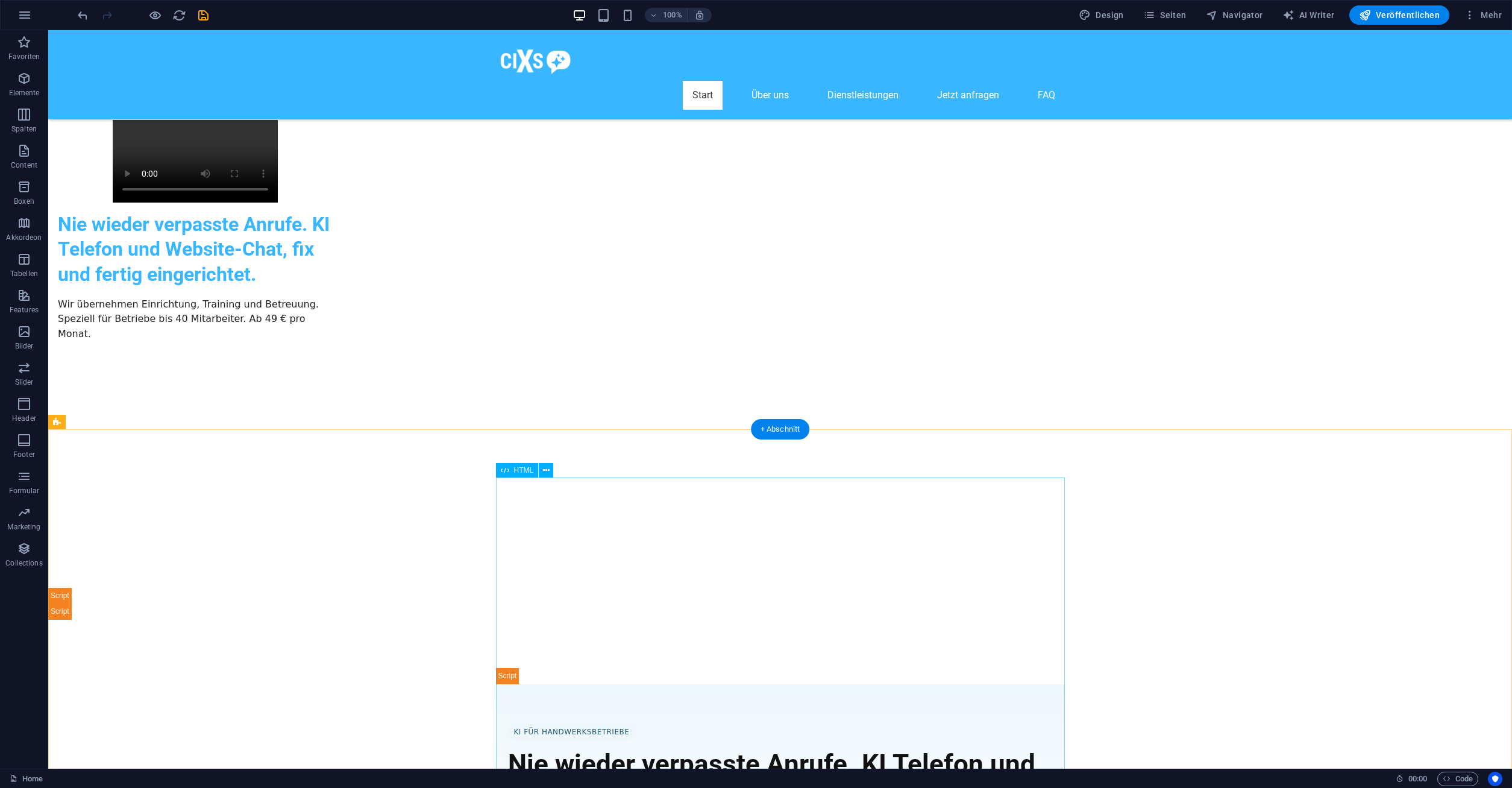
scroll to position [185, 0]
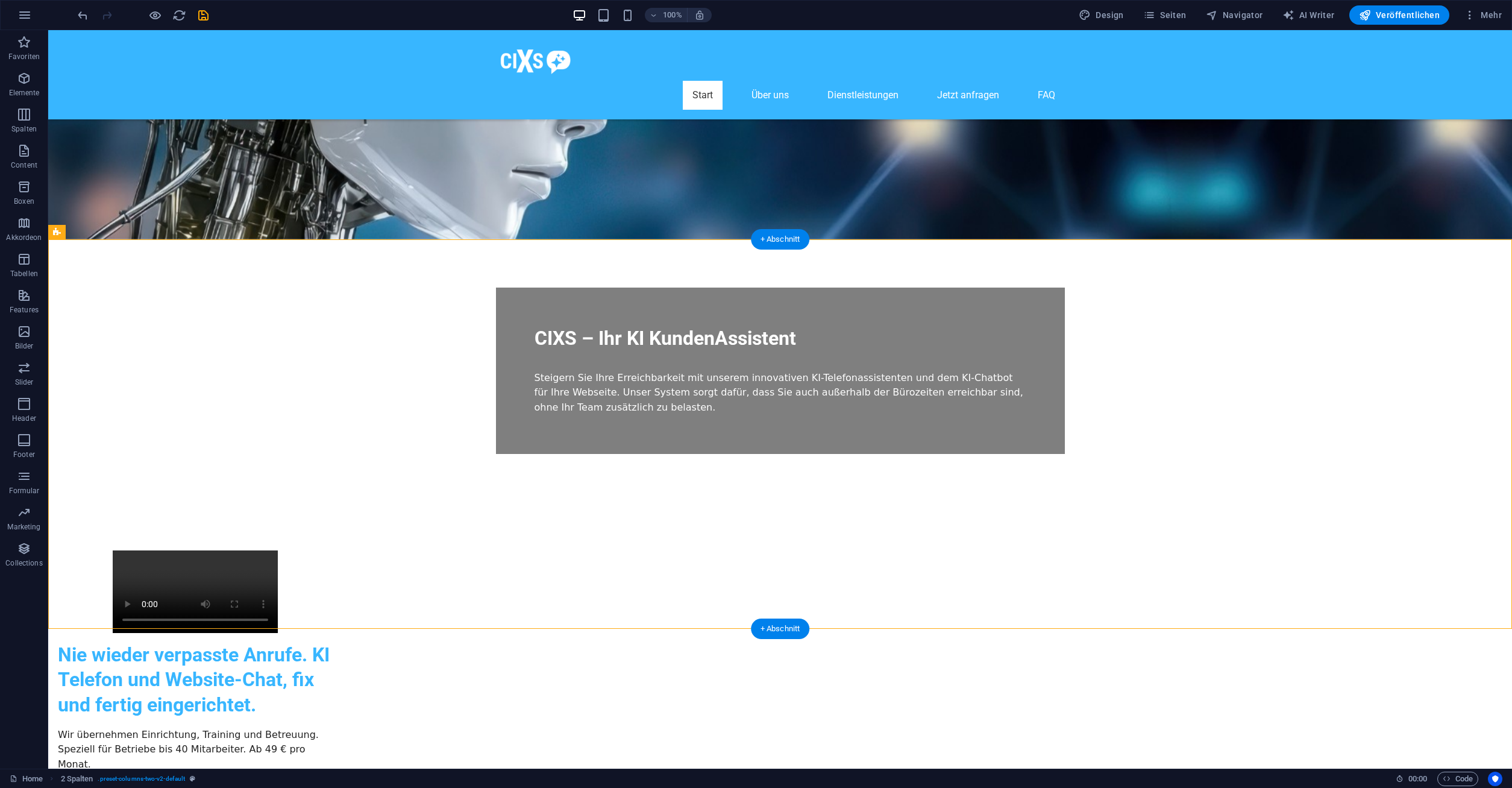
drag, startPoint x: 812, startPoint y: 301, endPoint x: 854, endPoint y: 296, distance: 42.3
click at [333, 643] on div "Nie wieder verpasste Anrufe. KI Telefon und Website-Chat, fix und fertig einger…" at bounding box center [195, 680] width 275 height 75
drag, startPoint x: 801, startPoint y: 279, endPoint x: 808, endPoint y: 279, distance: 7.0
click at [808, 279] on div "Container" at bounding box center [803, 280] width 27 height 15
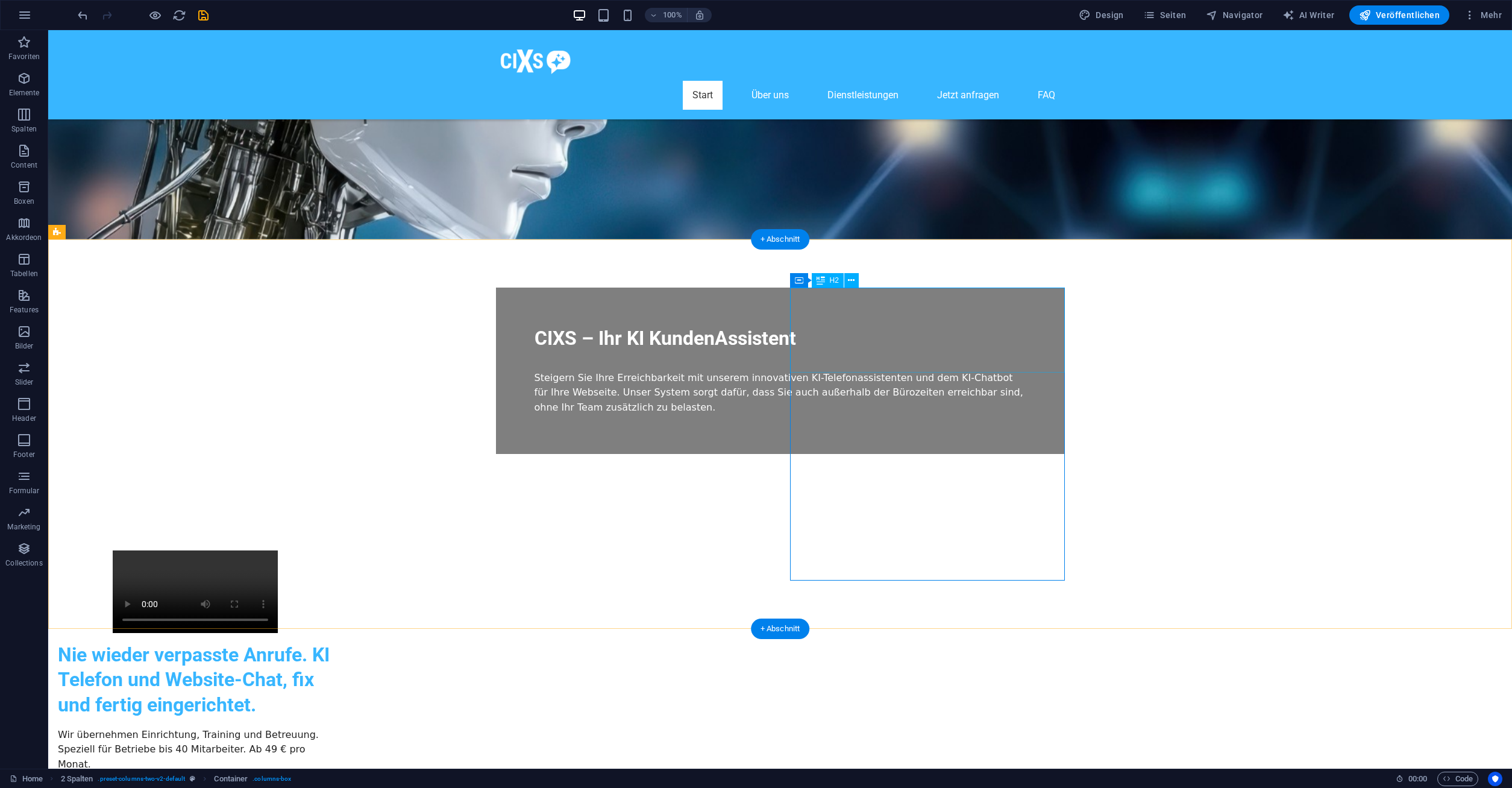
click at [333, 643] on div "Nie wieder verpasste Anrufe. KI Telefon und Website-Chat, fix und fertig einger…" at bounding box center [195, 680] width 275 height 75
drag, startPoint x: 879, startPoint y: 312, endPoint x: 704, endPoint y: 303, distance: 175.2
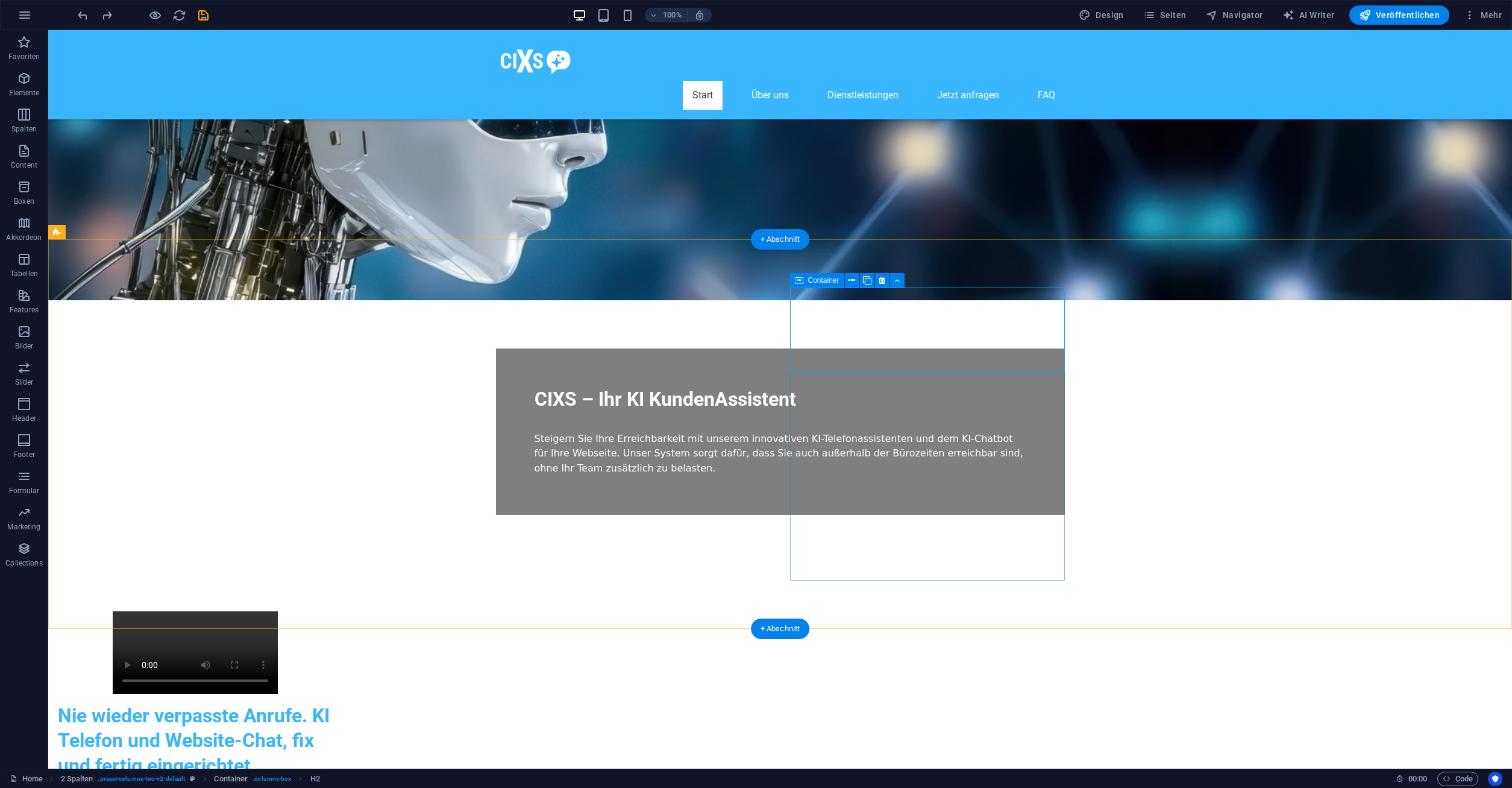
click at [333, 703] on div "Nie wieder verpasste Anrufe. KI Telefon und Website-Chat, fix und fertig einger…" at bounding box center [195, 768] width 275 height 130
click at [1211, 563] on div "Nie wieder verpasste Anrufe. KI Telefon und Website-Chat, fix und fertig einger…" at bounding box center [780, 722] width 1464 height 318
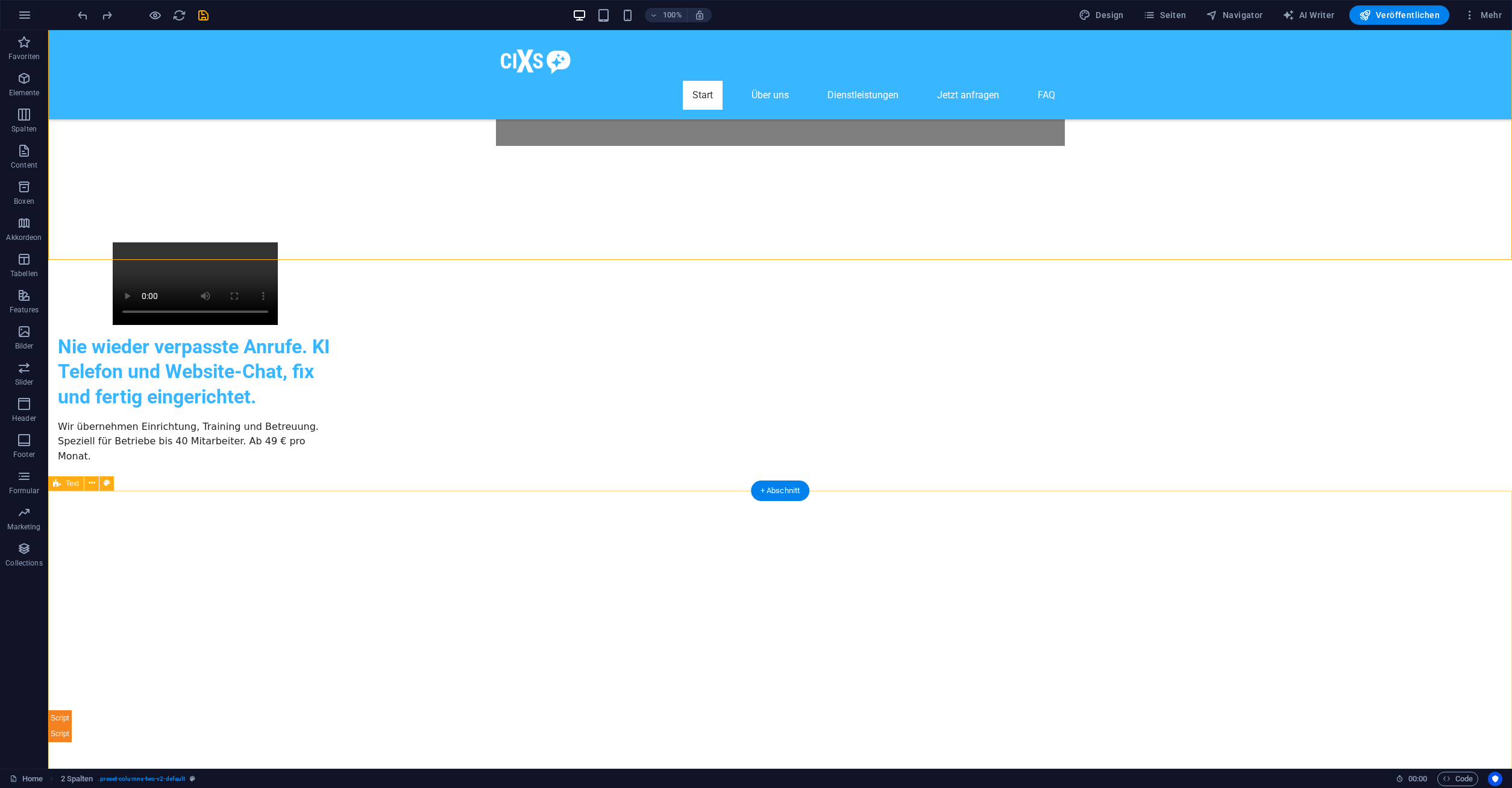
scroll to position [123, 0]
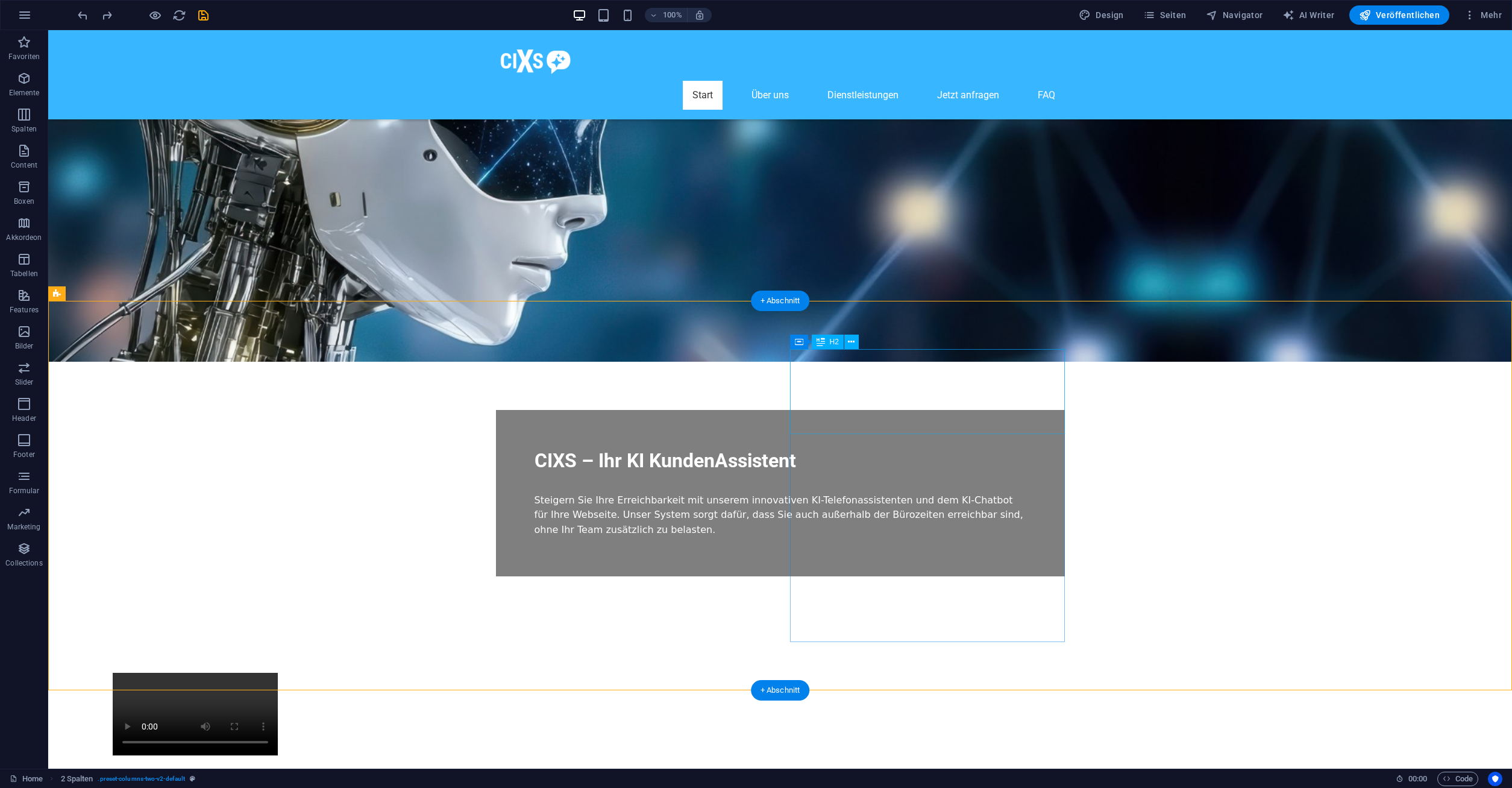
click at [333, 765] on div "Nie wieder verpasste Anrufe. KI Telefon und Website-Chat, fix und fertig einger…" at bounding box center [195, 803] width 275 height 75
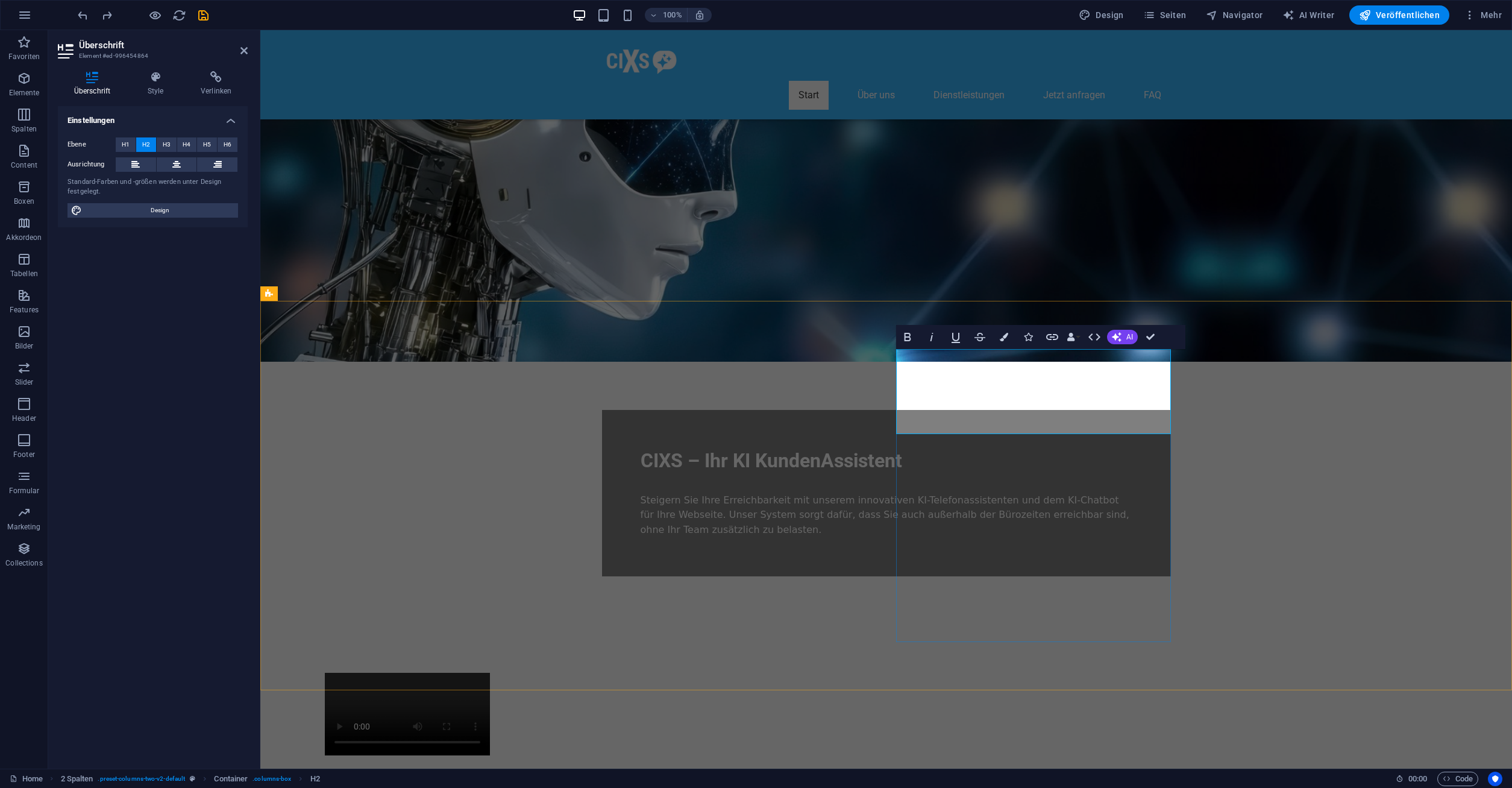
click at [544, 765] on h2 "Nie wieder verpasste Anrufe. KI Telefon und Website-Chat, fix und fertig einger…" at bounding box center [407, 803] width 275 height 75
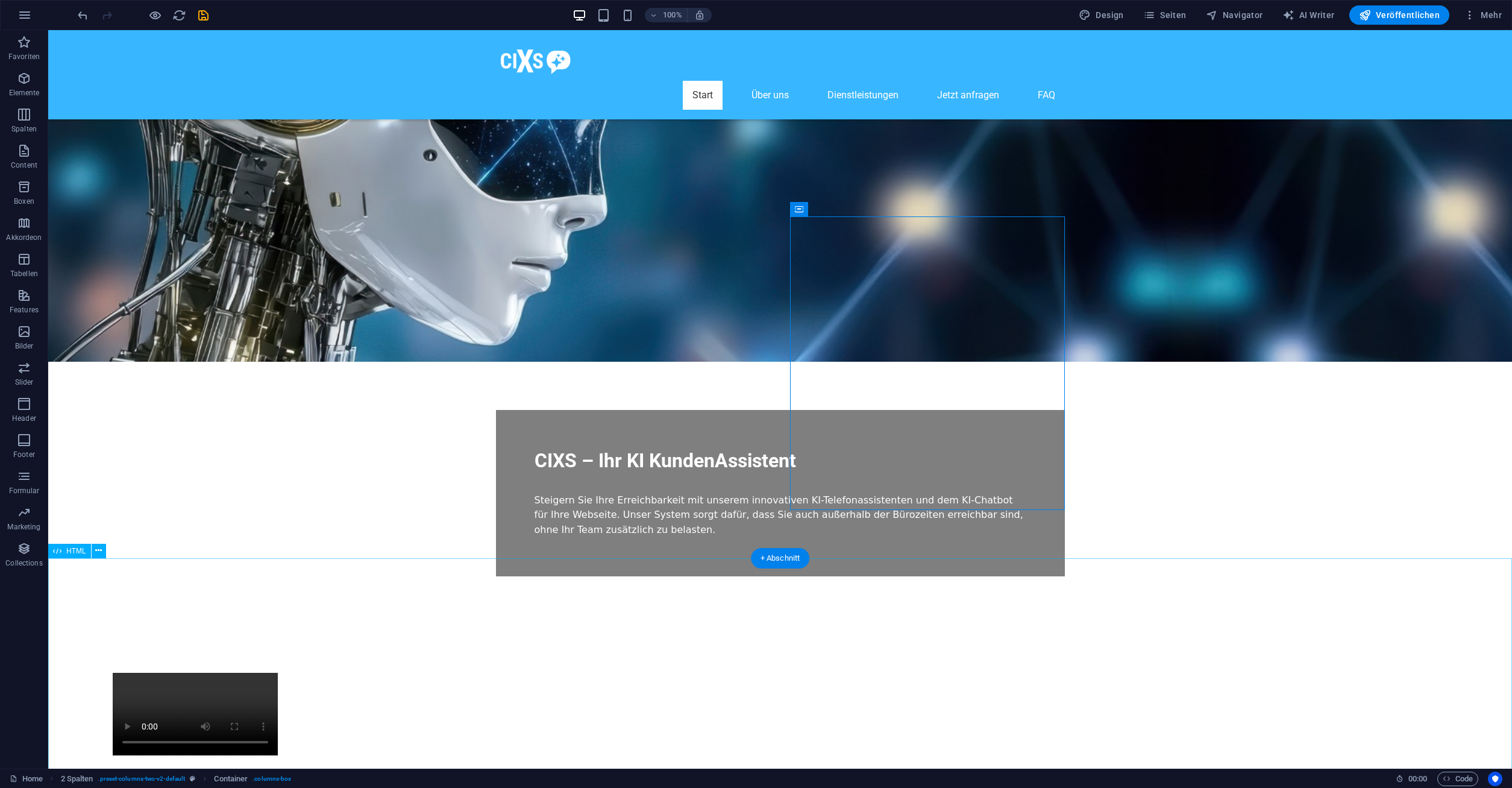
scroll to position [307, 0]
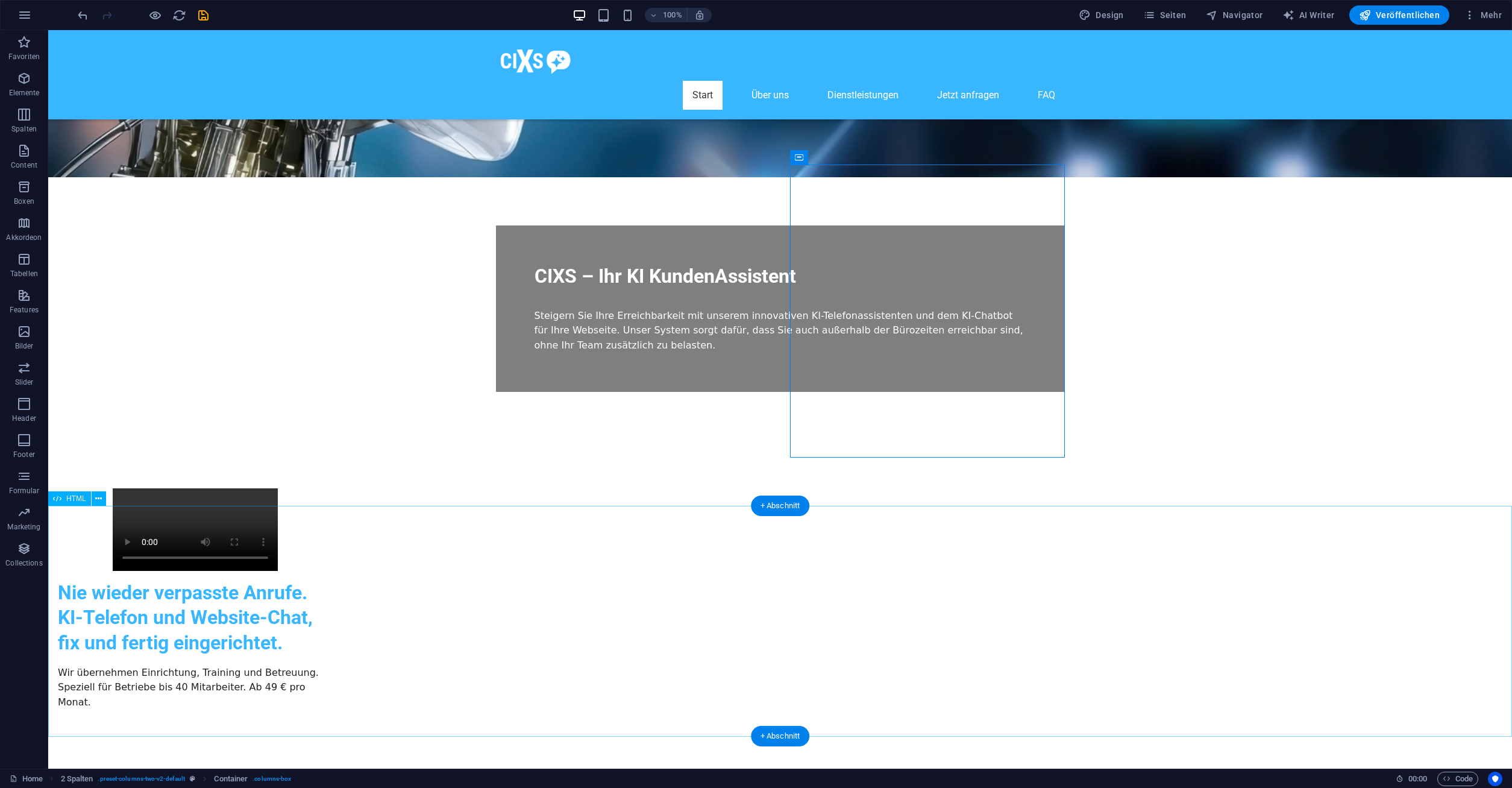
click at [1392, 18] on span "Veröffentlichen" at bounding box center [1400, 15] width 81 height 12
checkbox input "false"
select select "%"
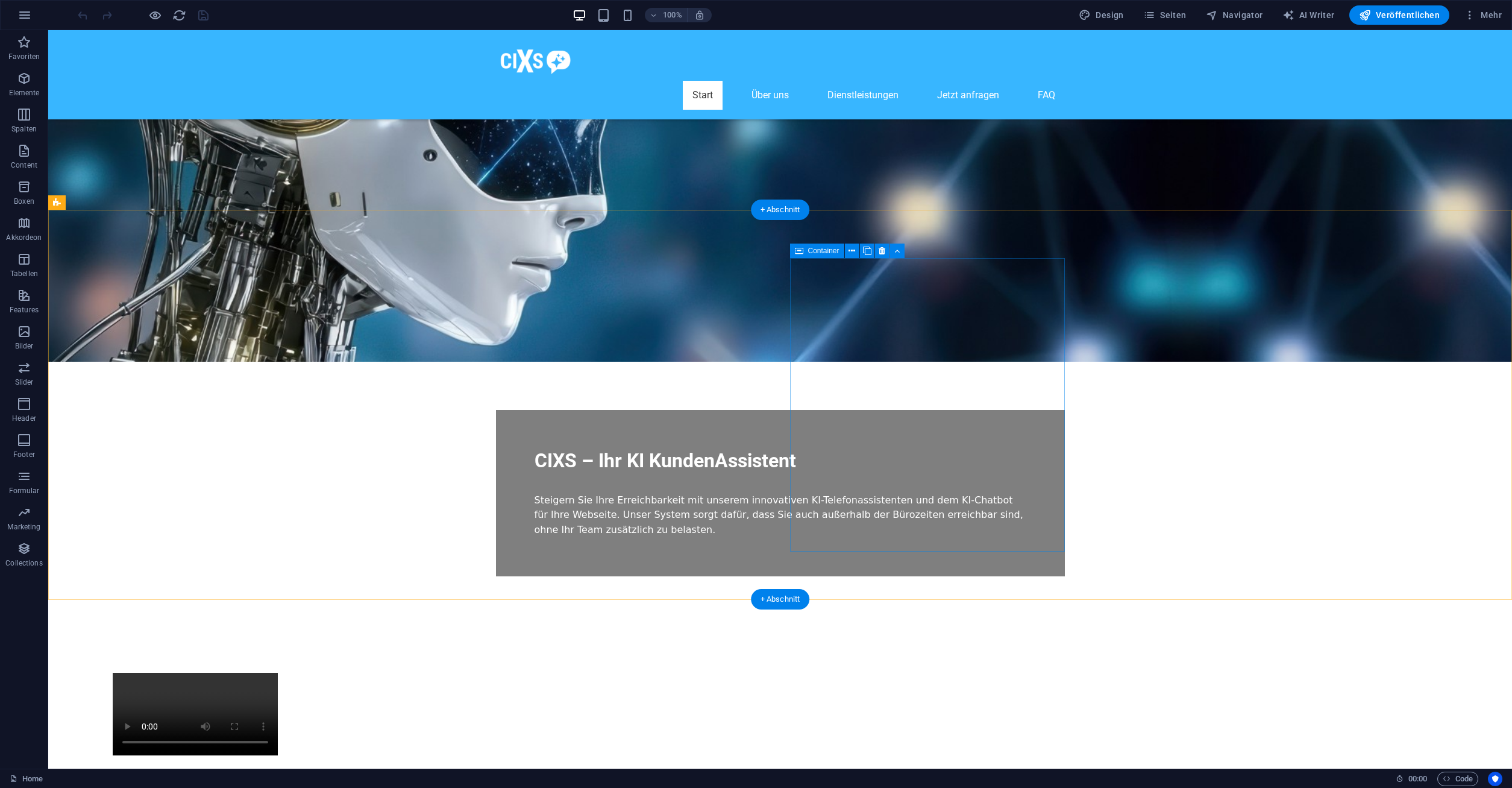
scroll to position [307, 0]
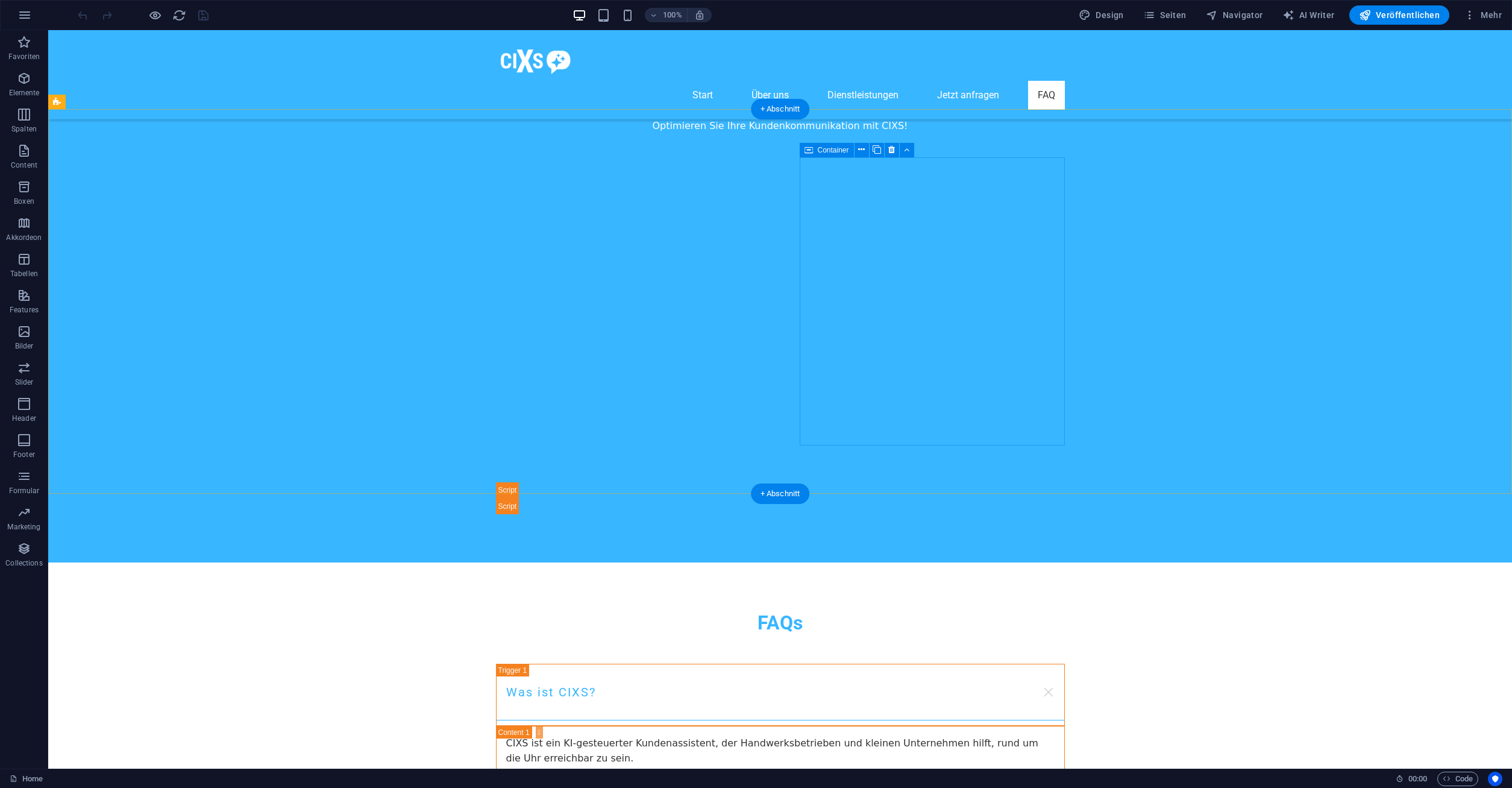
scroll to position [5144, 0]
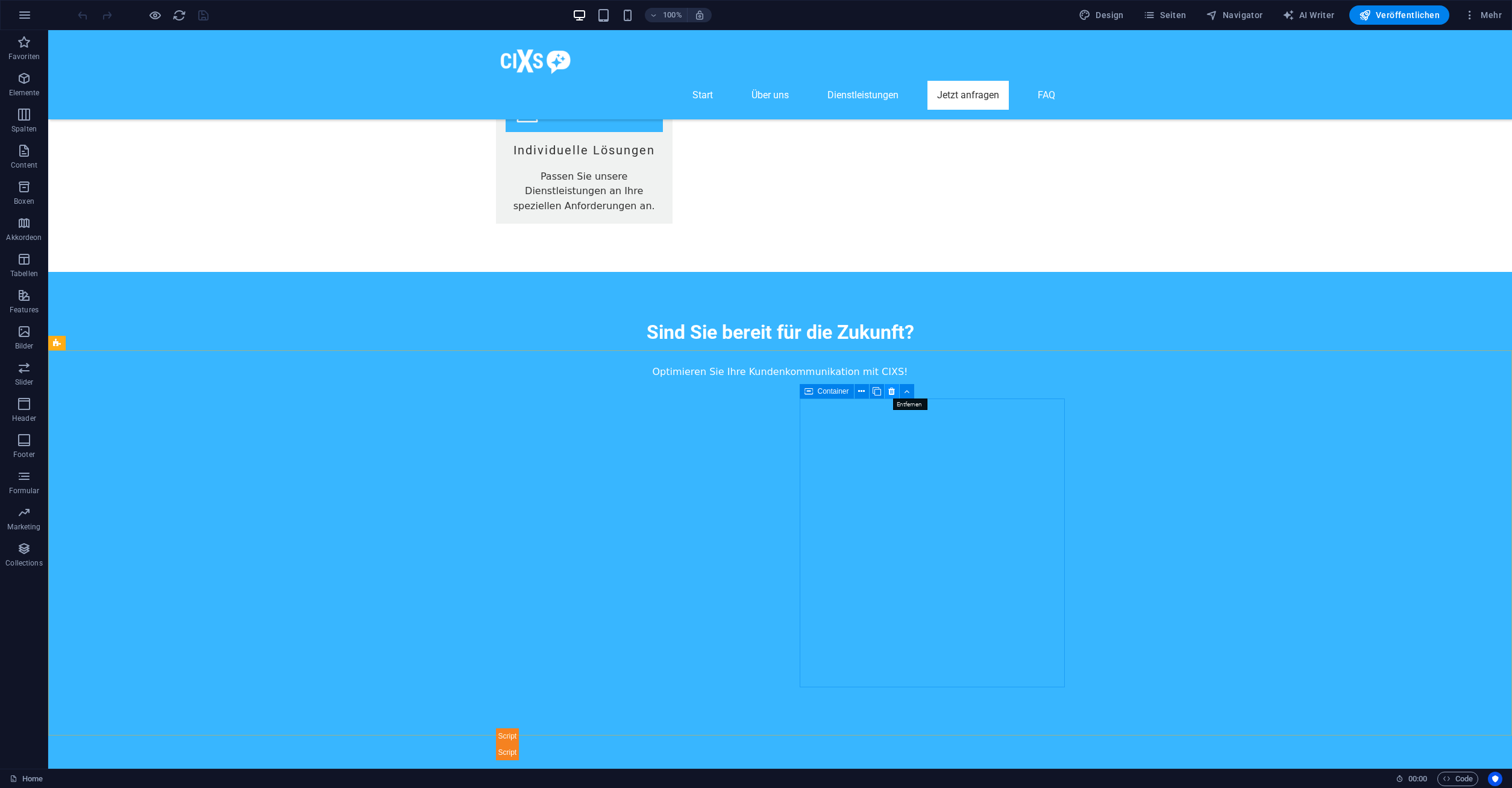
click at [895, 391] on icon at bounding box center [891, 392] width 6 height 13
click at [560, 393] on icon at bounding box center [556, 392] width 6 height 13
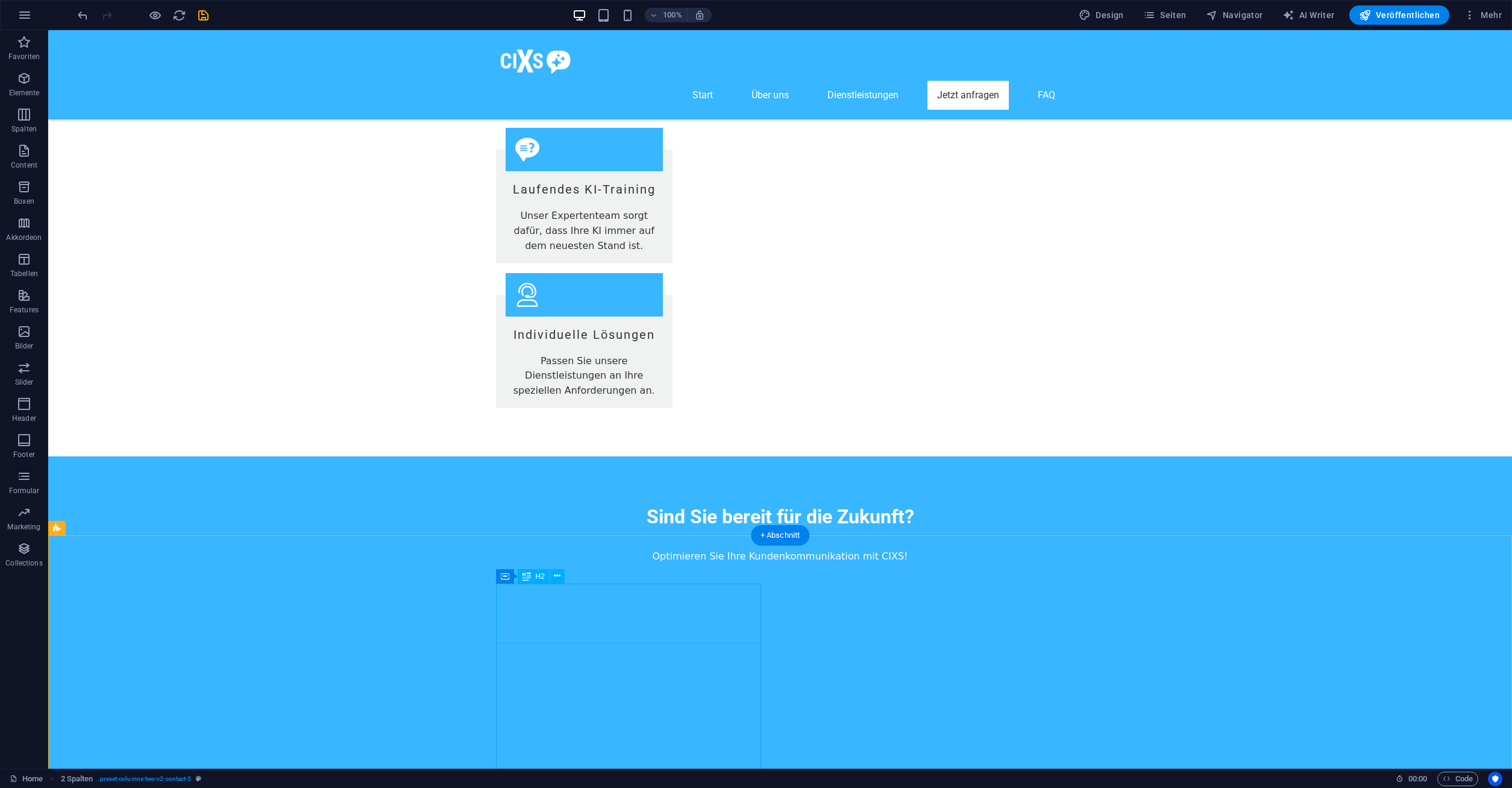
scroll to position [5205, 0]
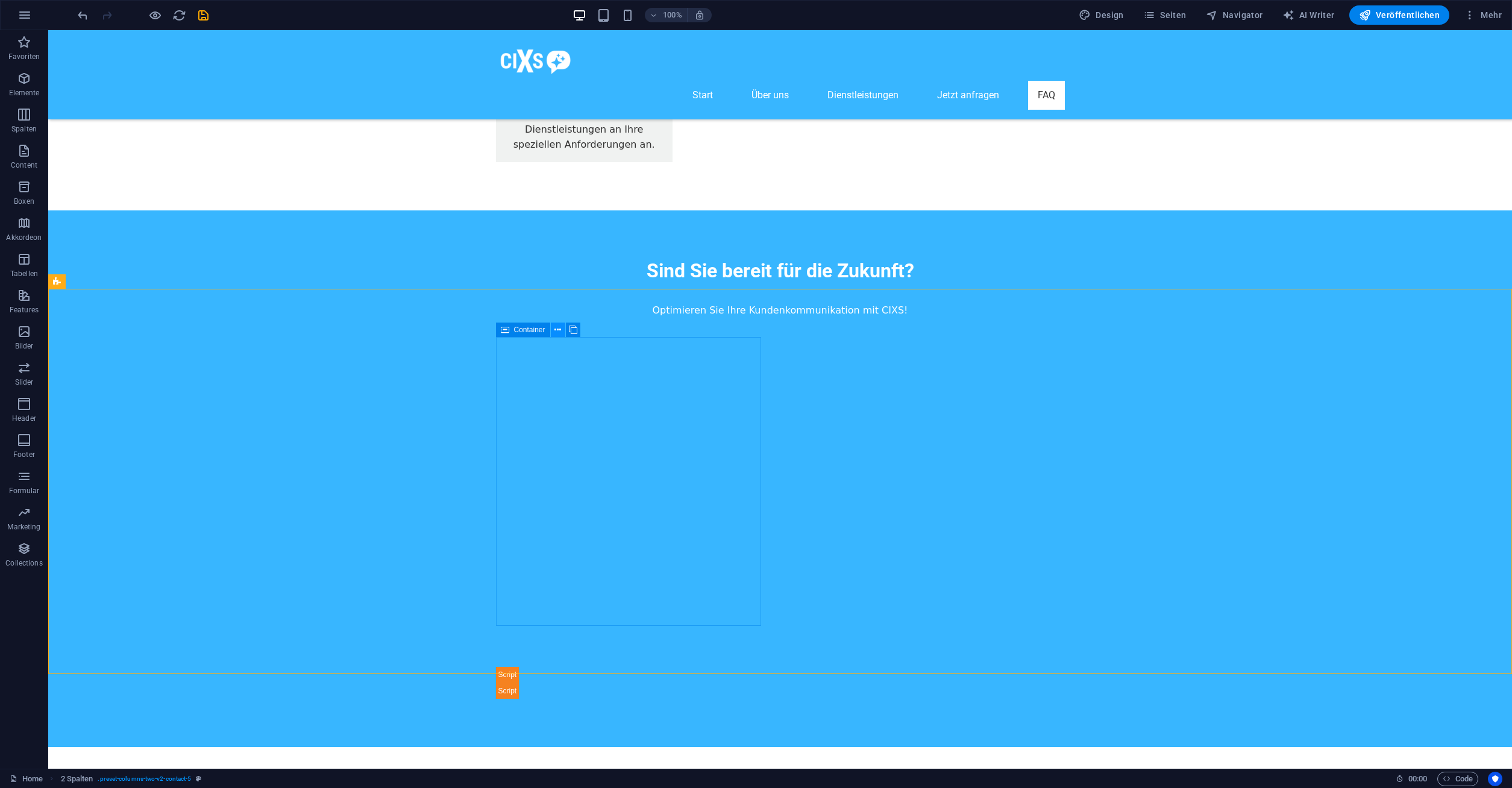
click at [559, 329] on icon at bounding box center [557, 330] width 6 height 13
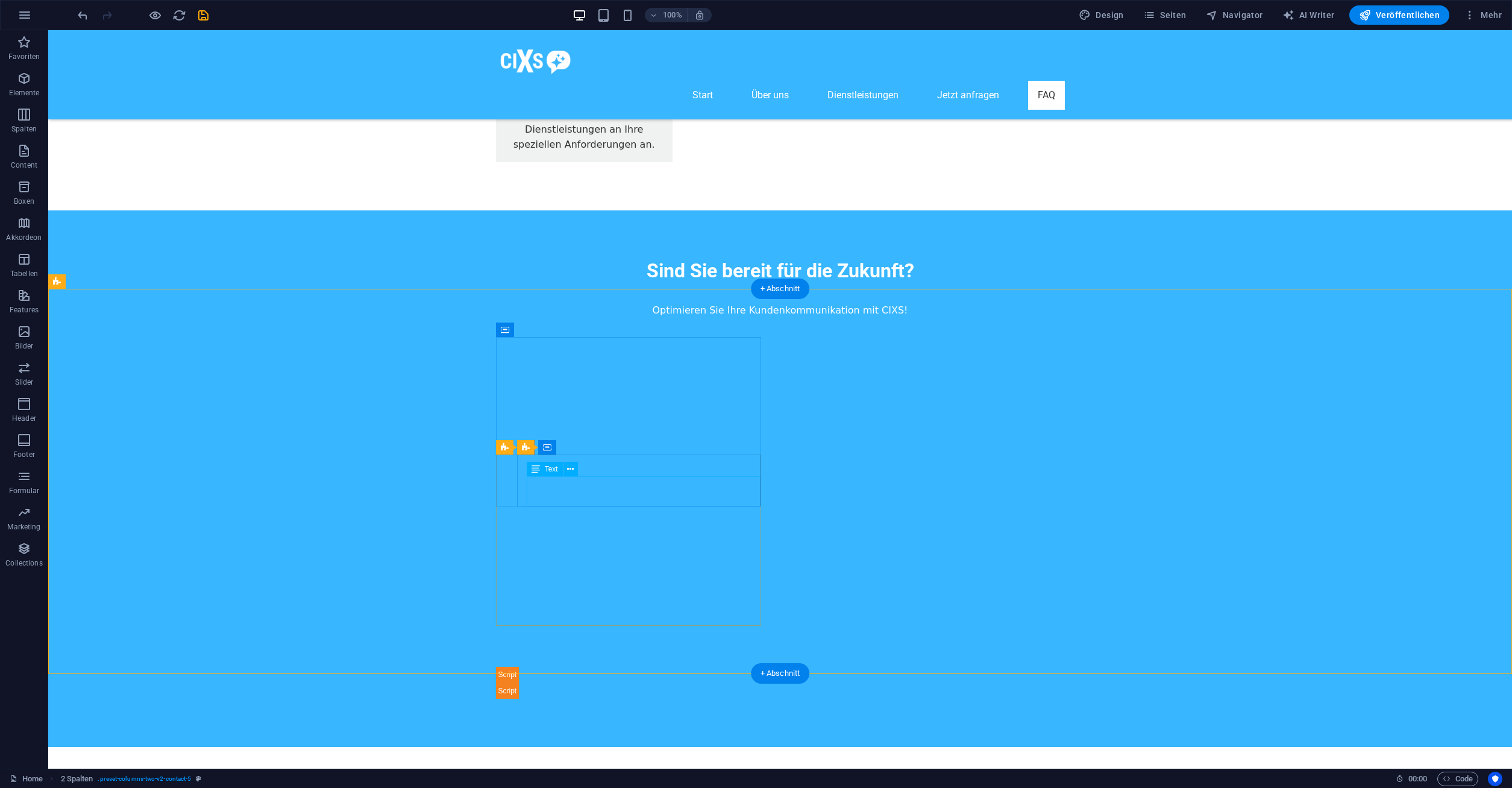
click at [109, 282] on icon at bounding box center [109, 281] width 6 height 13
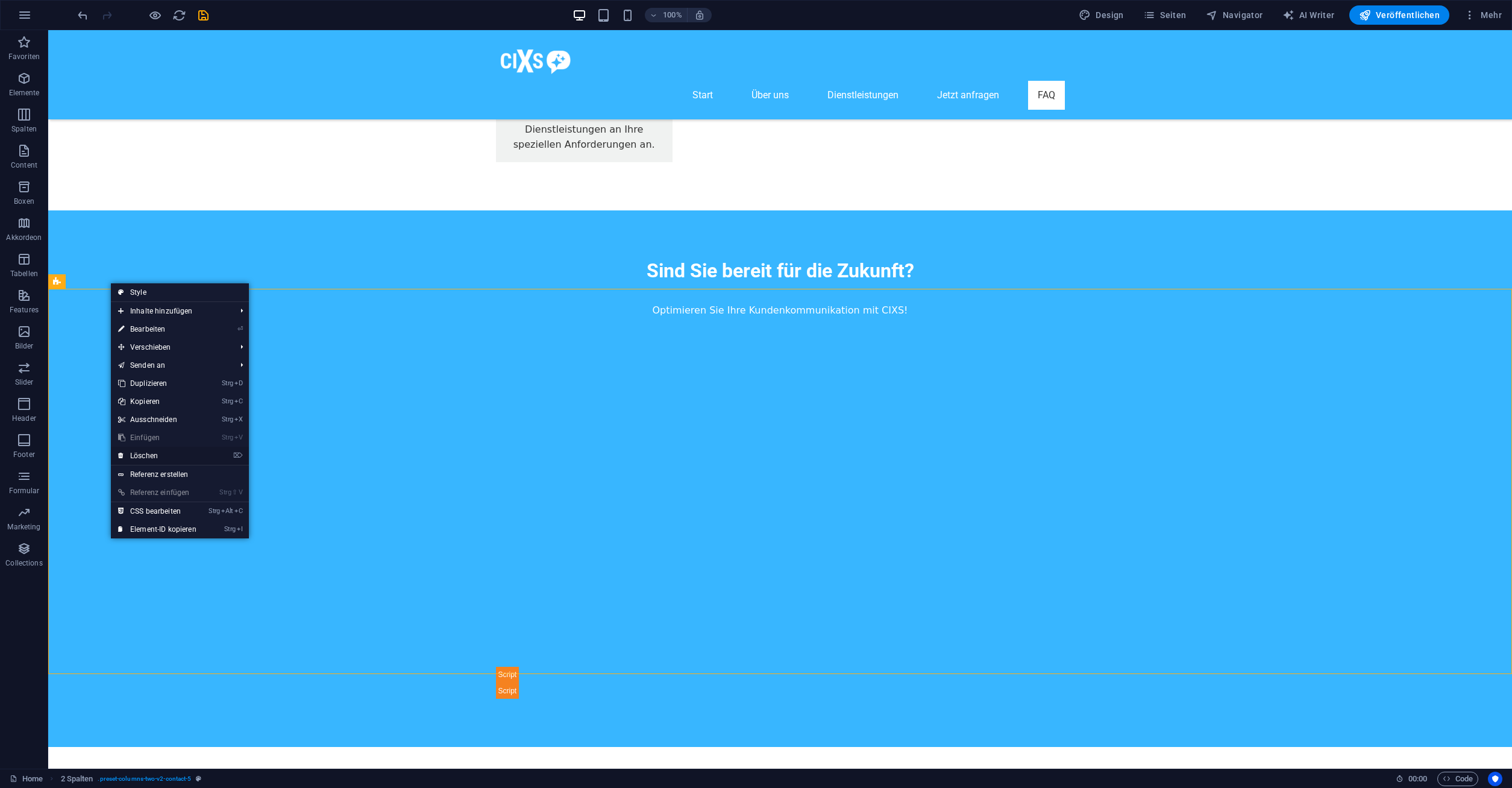
click at [157, 452] on link "⌦ Löschen" at bounding box center [157, 456] width 93 height 18
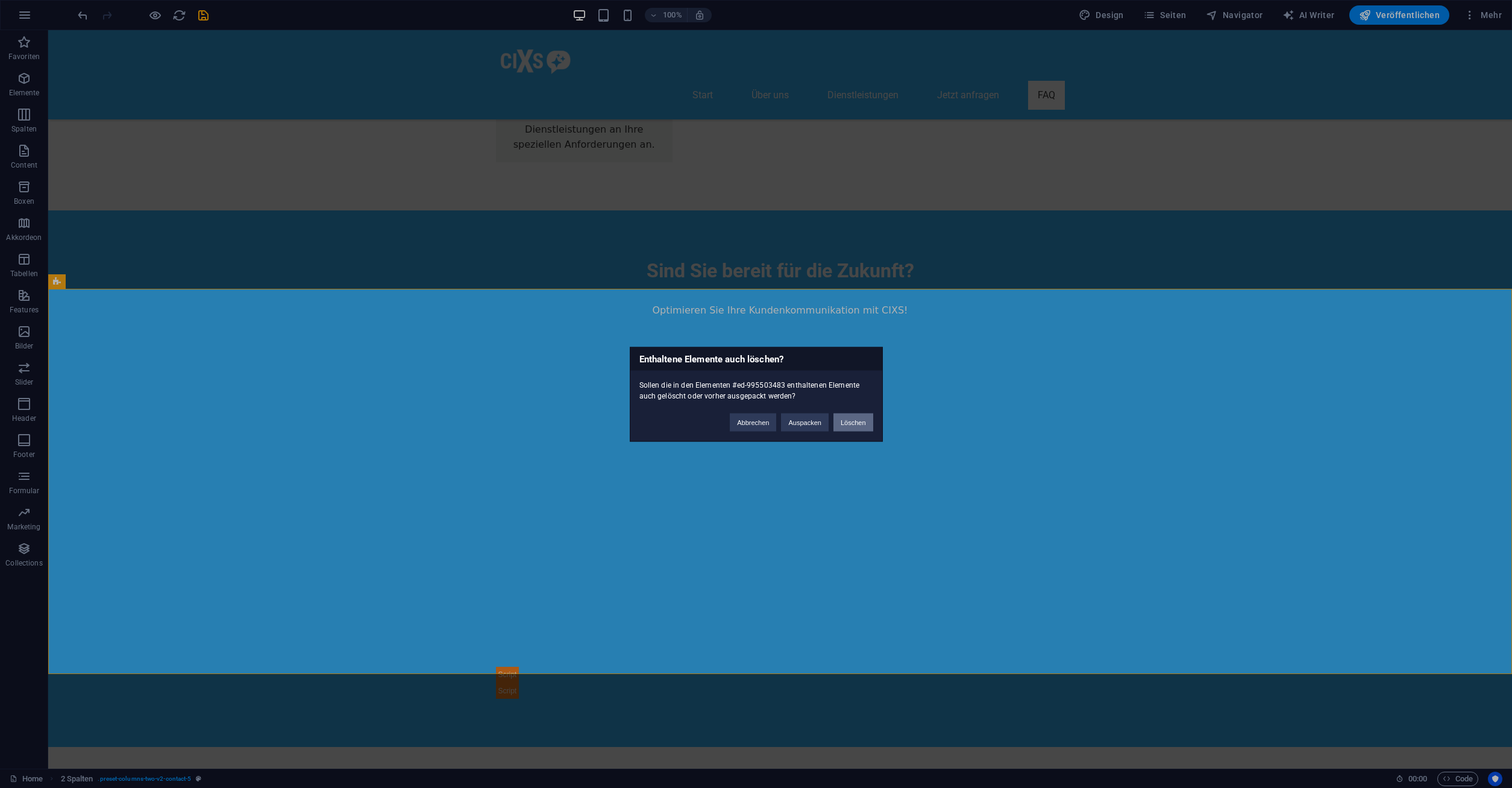
click at [854, 420] on button "Löschen" at bounding box center [853, 422] width 40 height 18
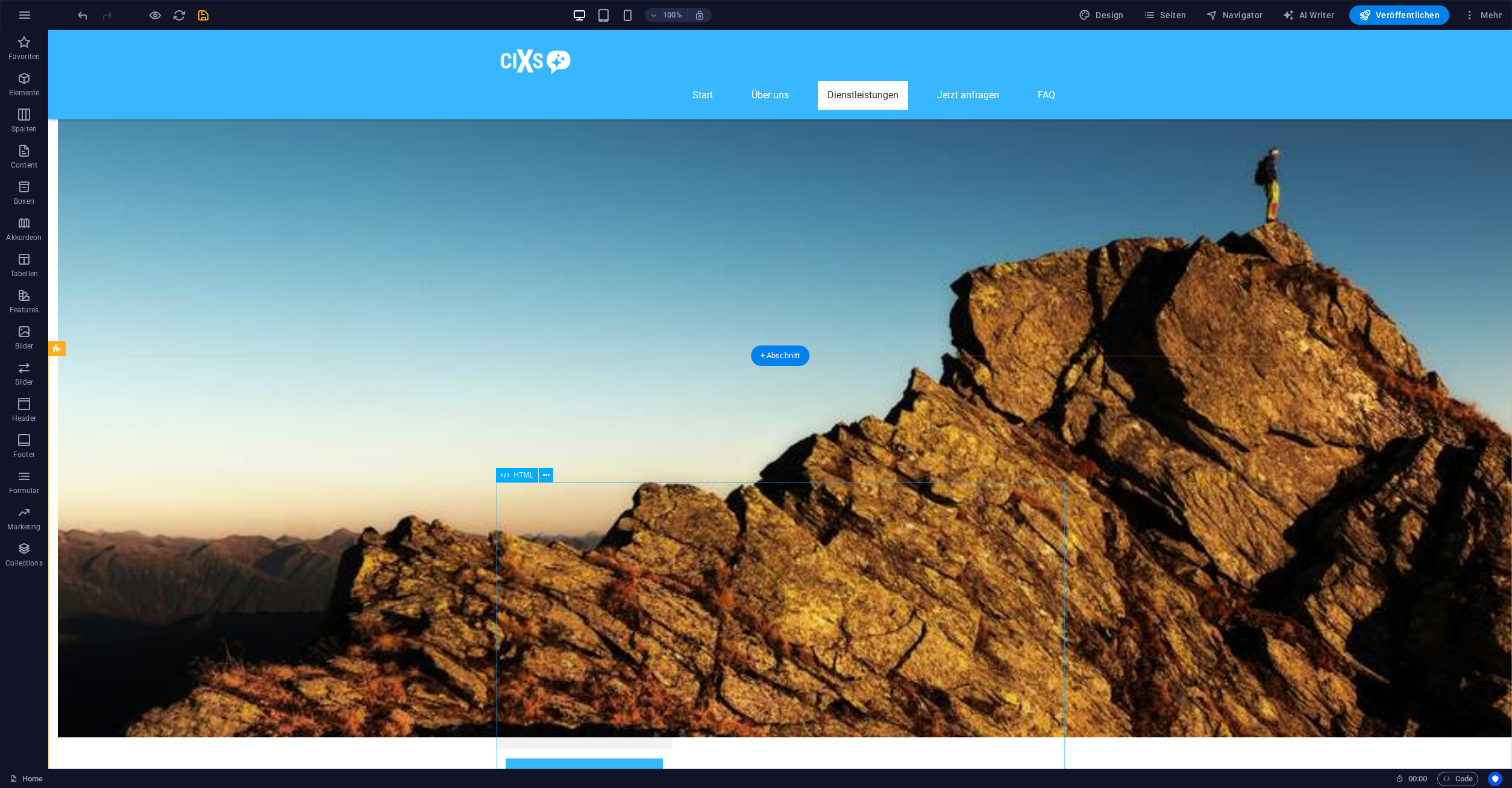
scroll to position [3960, 0]
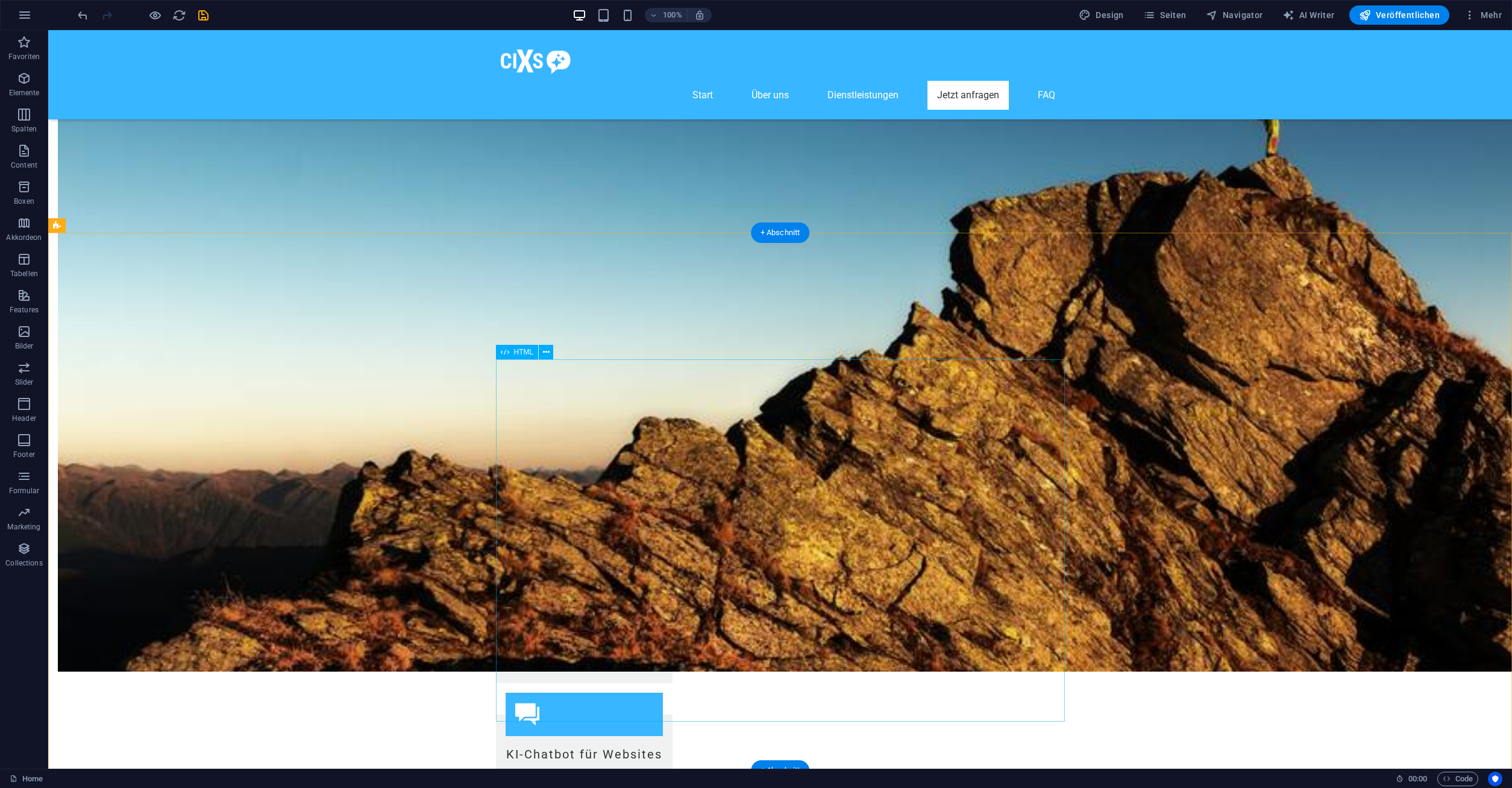
click at [1395, 15] on span "Veröffentlichen" at bounding box center [1400, 15] width 81 height 12
